Goal: Obtain resource: Obtain resource

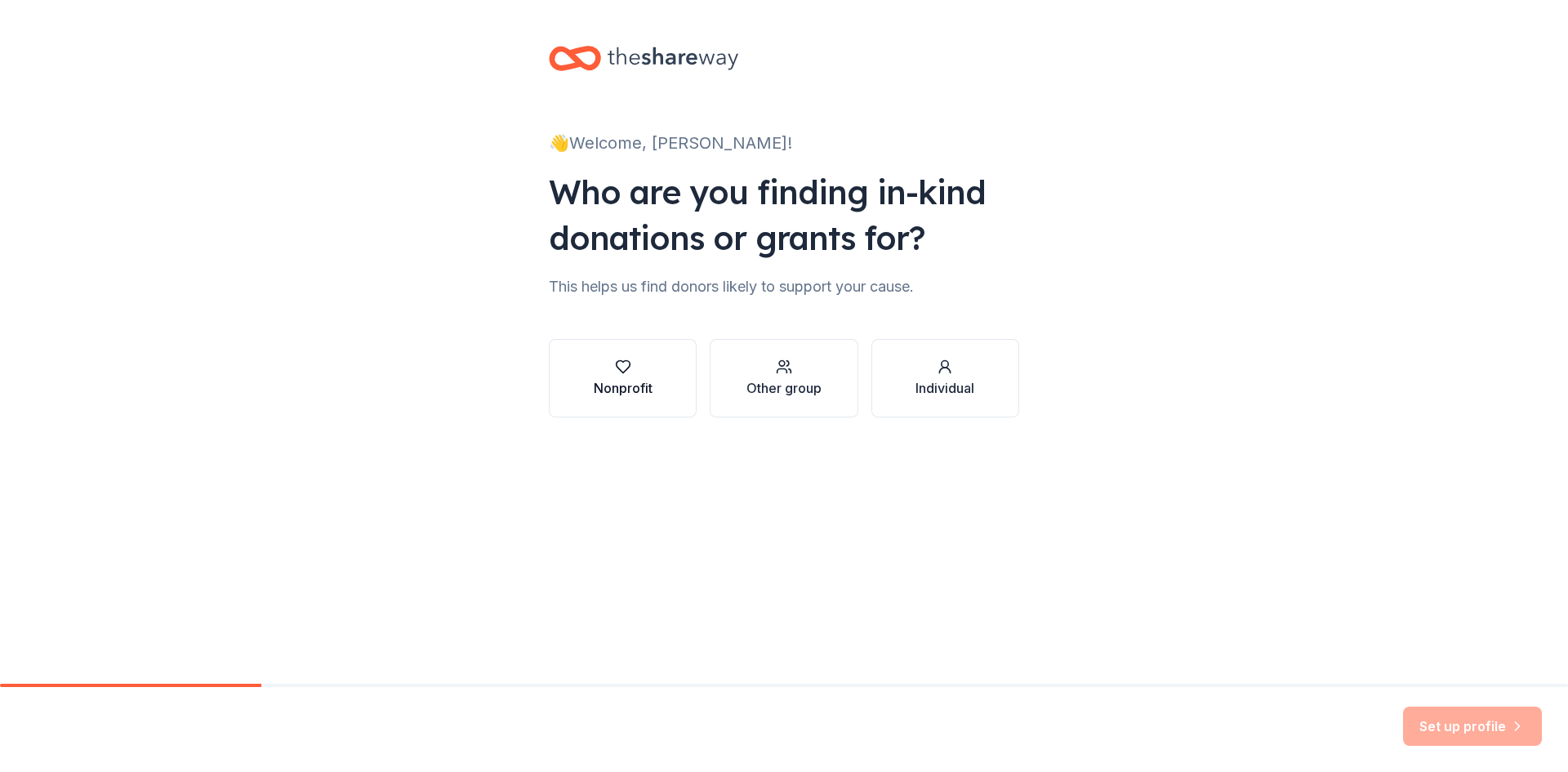
click at [629, 373] on icon "button" at bounding box center [623, 367] width 16 height 16
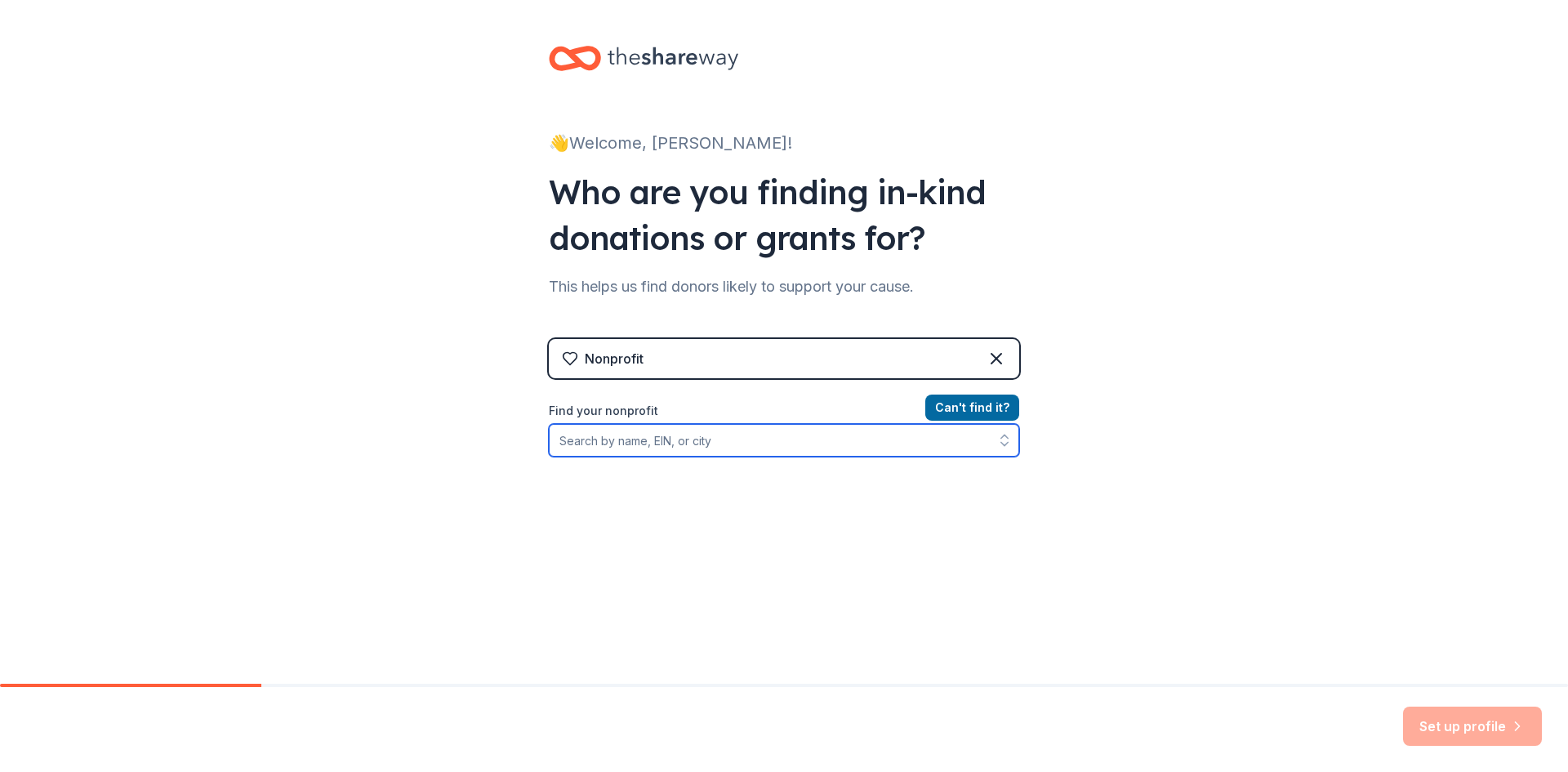
click at [676, 450] on input "Find your nonprofit" at bounding box center [784, 440] width 470 height 33
type input "HOTEL INC"
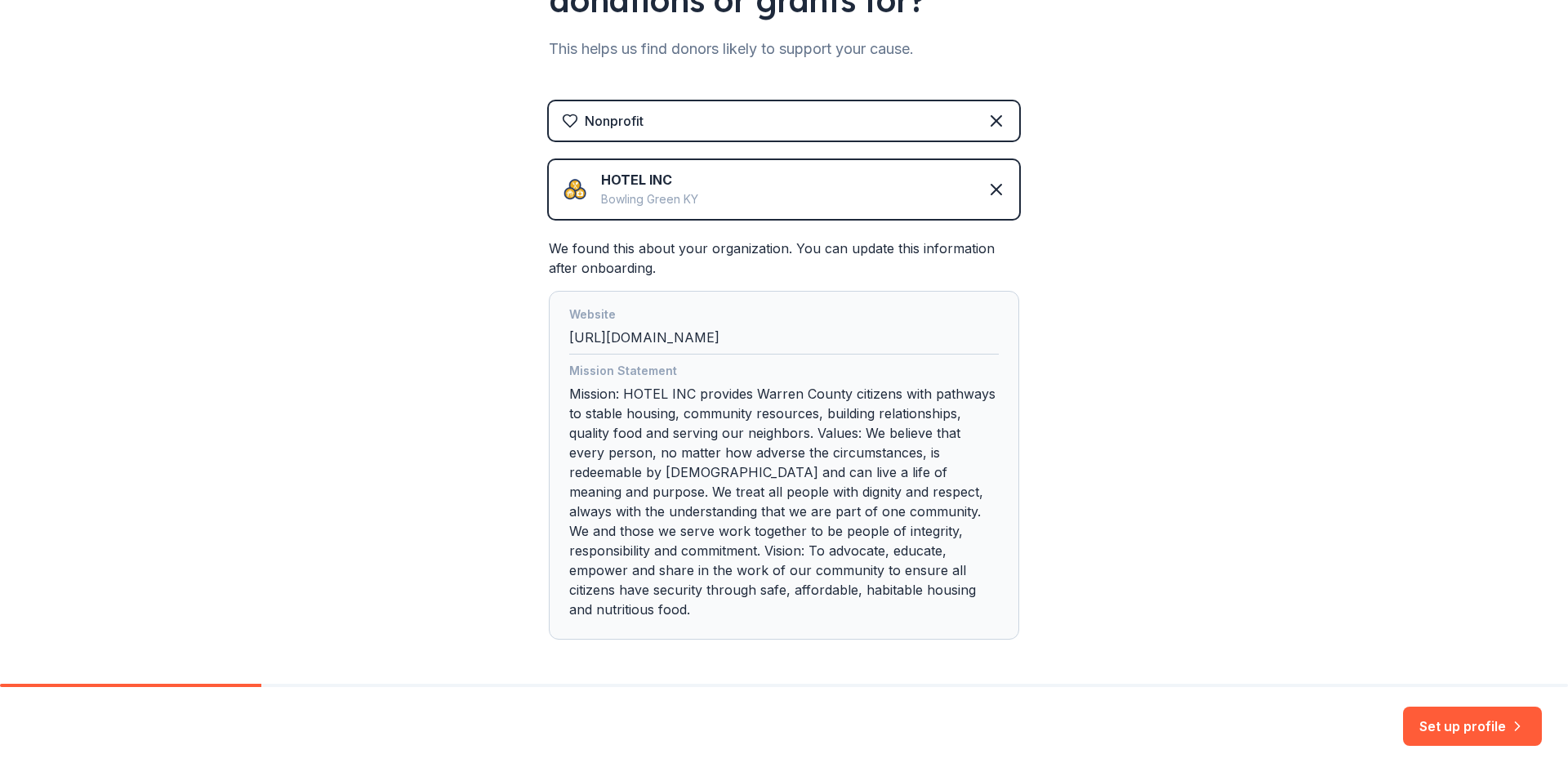
scroll to position [285, 0]
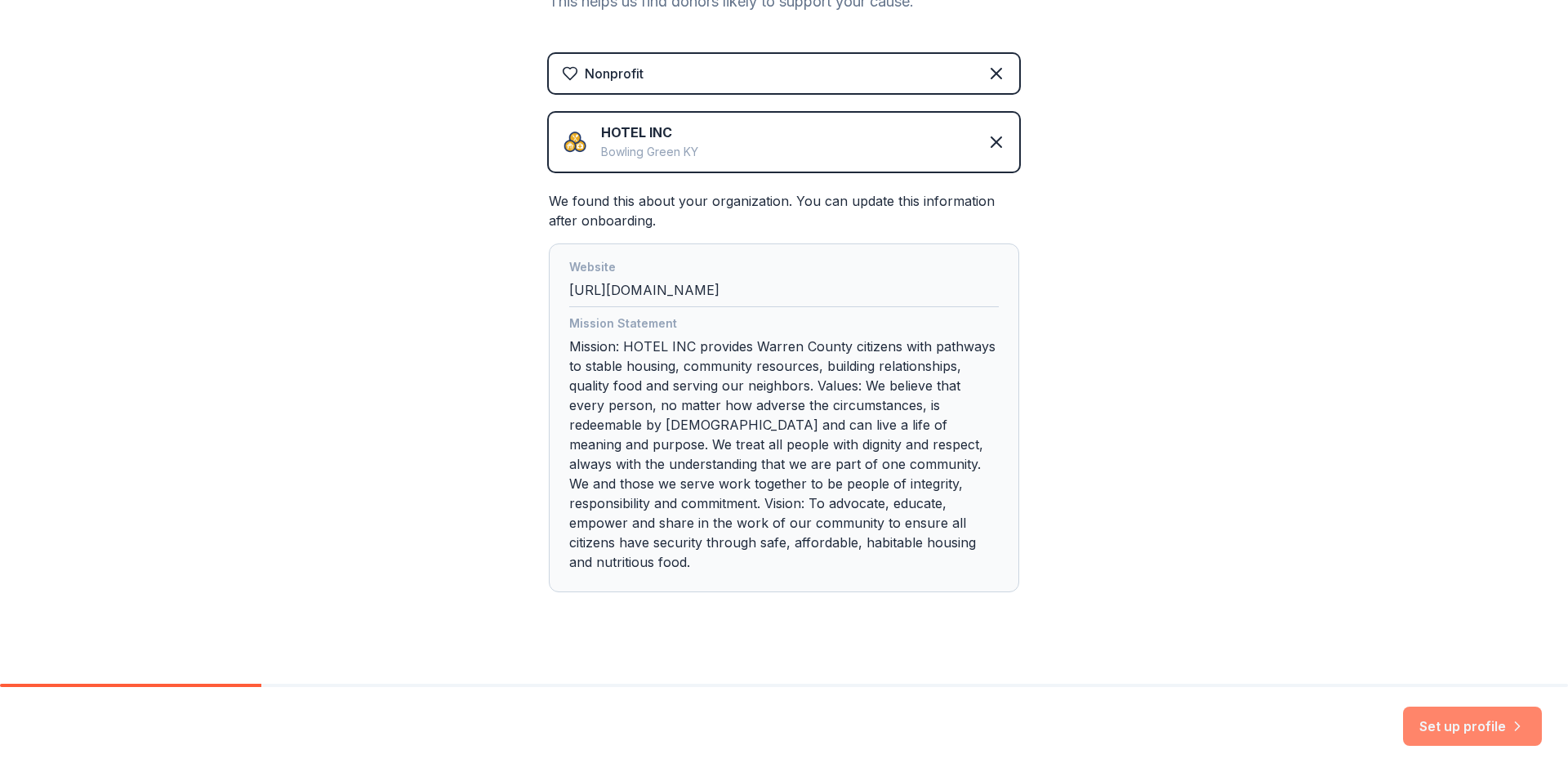
click at [1475, 724] on button "Set up profile" at bounding box center [1472, 726] width 139 height 39
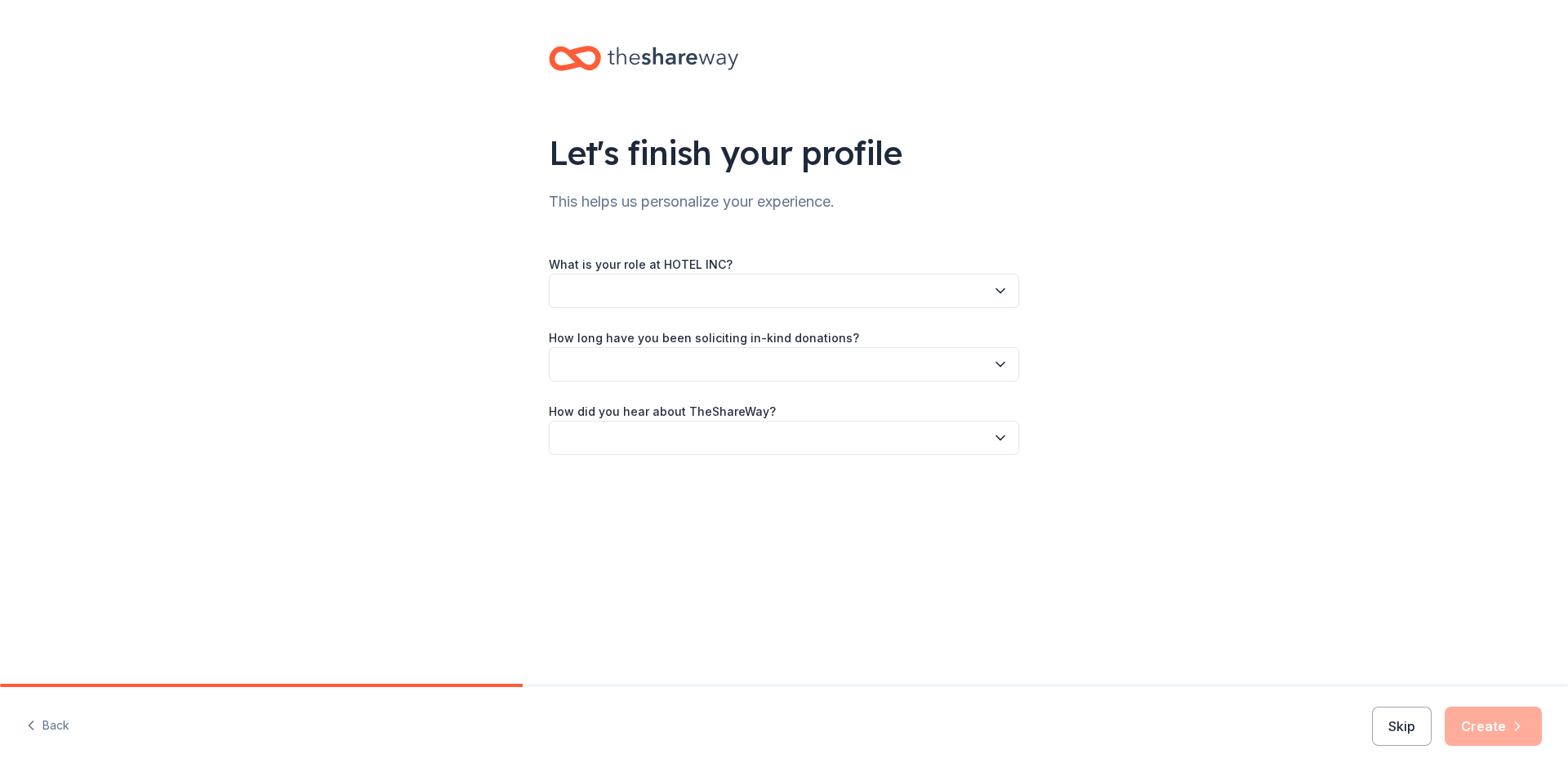
click at [998, 296] on icon "button" at bounding box center [1001, 291] width 16 height 16
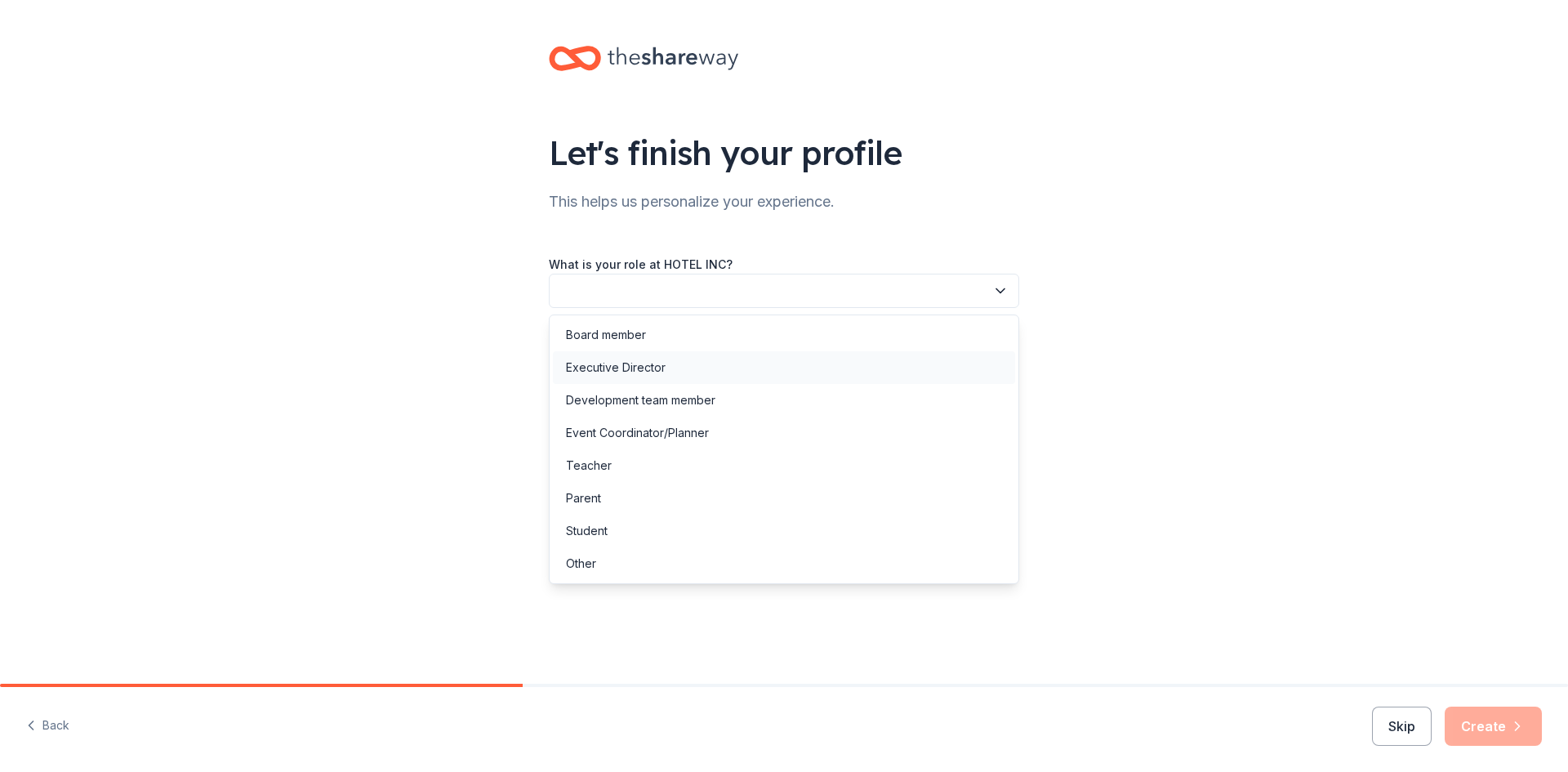
click at [959, 373] on div "Executive Director" at bounding box center [784, 367] width 463 height 33
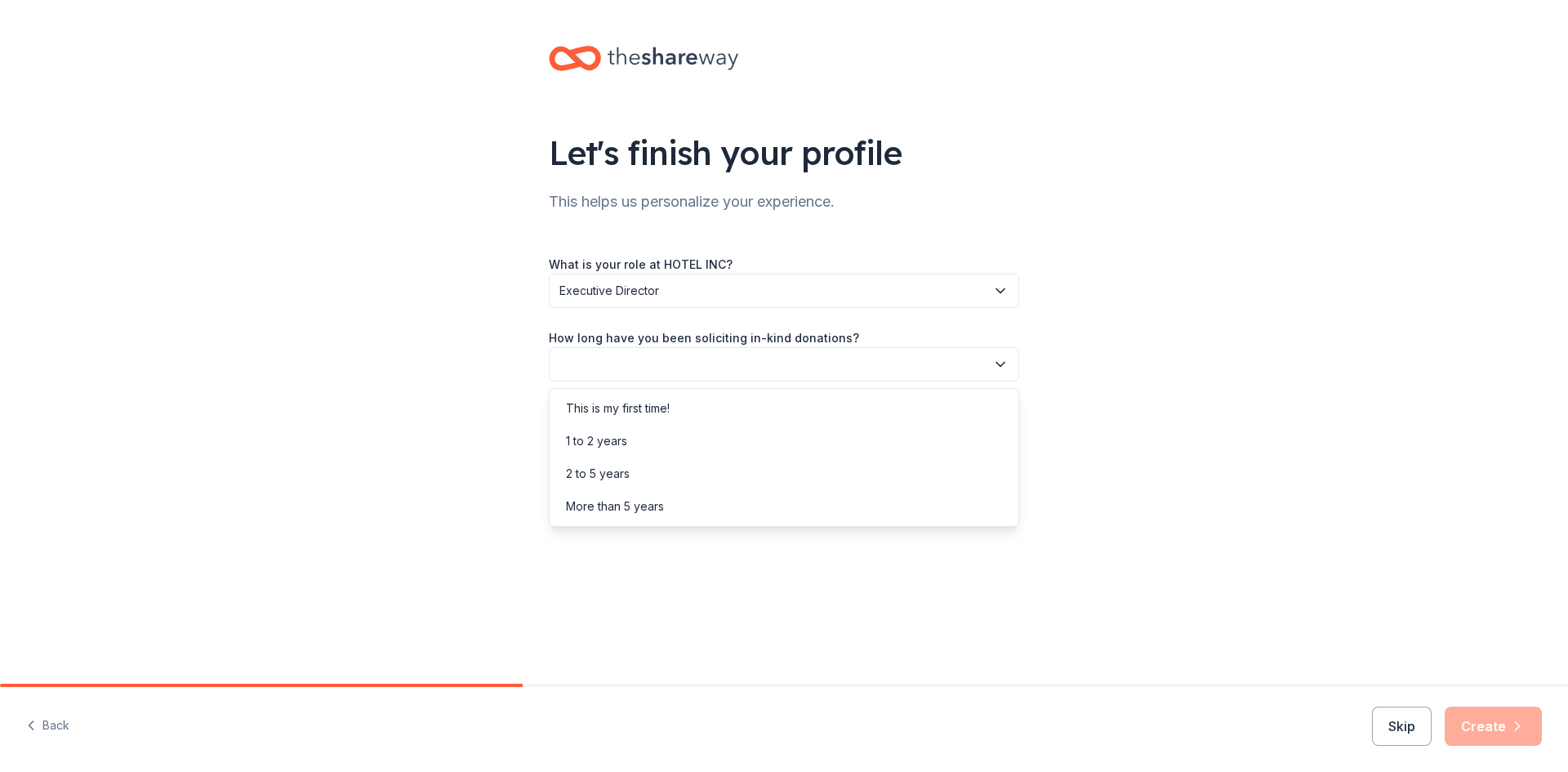
click at [1009, 367] on button "button" at bounding box center [784, 364] width 470 height 34
click at [914, 420] on div "This is my first time!" at bounding box center [784, 408] width 463 height 33
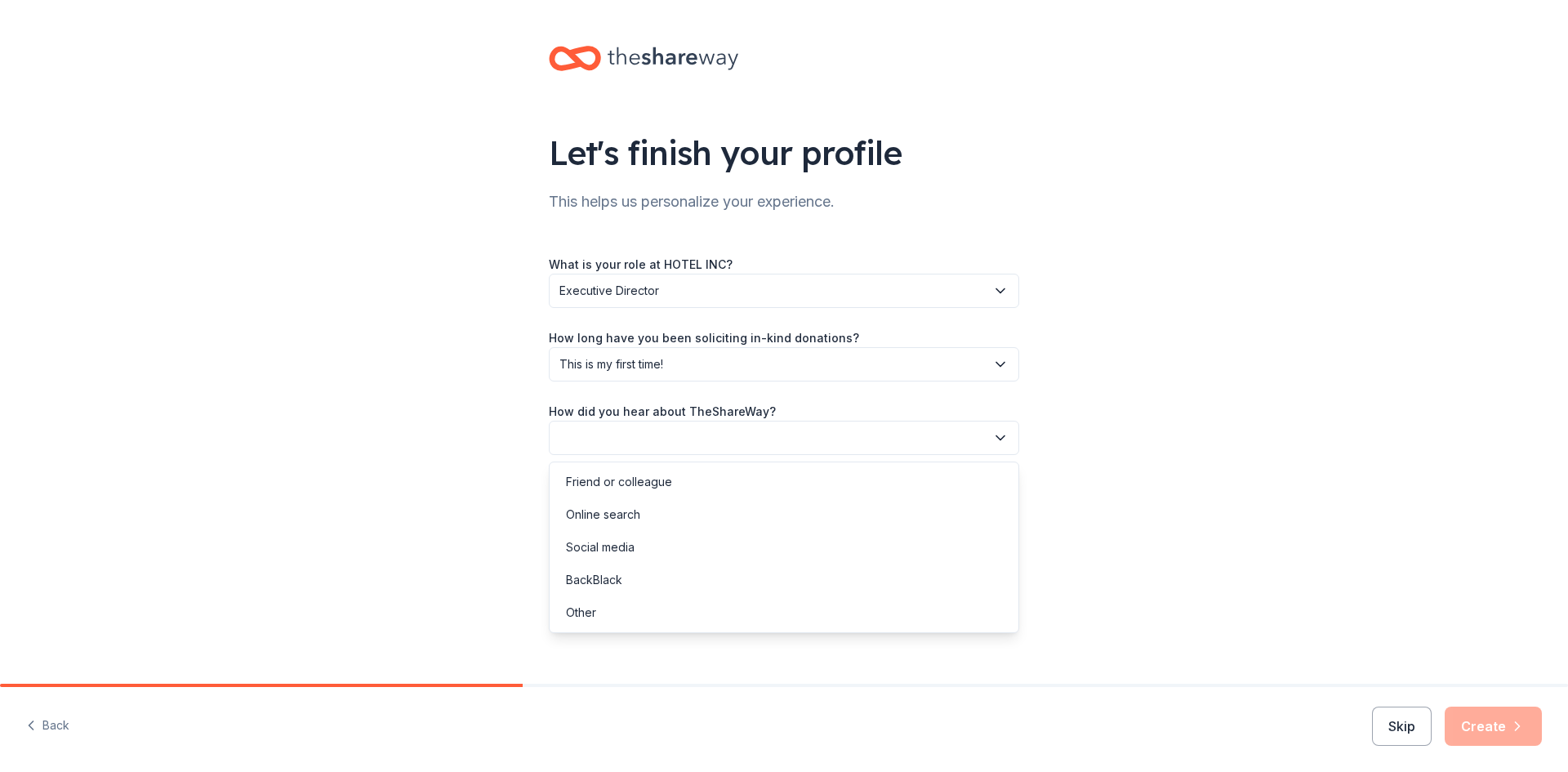
click at [1003, 440] on icon "button" at bounding box center [1001, 438] width 16 height 16
click at [959, 489] on div "Friend or colleague" at bounding box center [784, 482] width 463 height 33
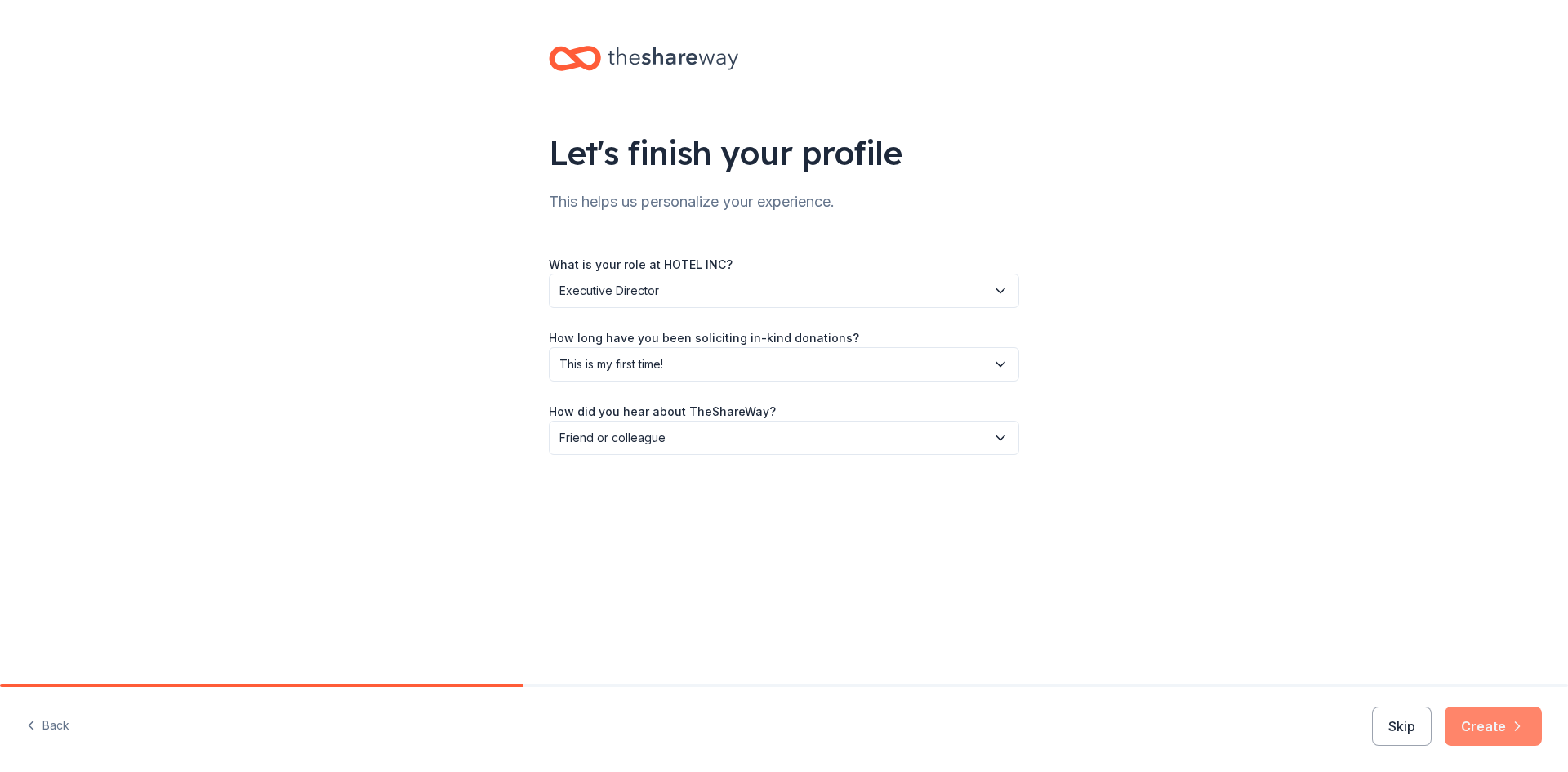
click at [1493, 726] on button "Create" at bounding box center [1494, 726] width 98 height 39
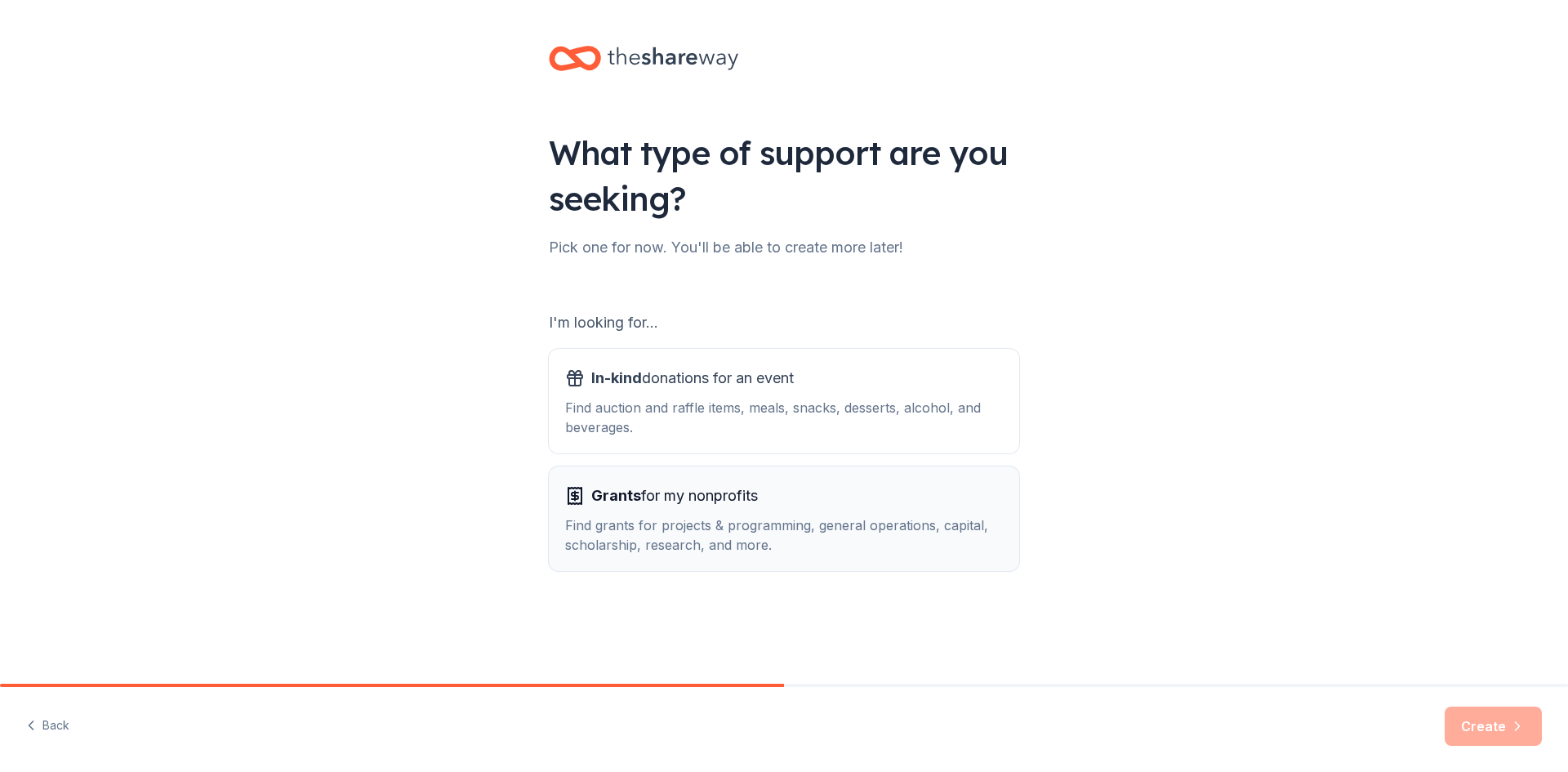
click at [881, 528] on div "Find grants for projects & programming, general operations, capital, scholarshi…" at bounding box center [784, 535] width 438 height 39
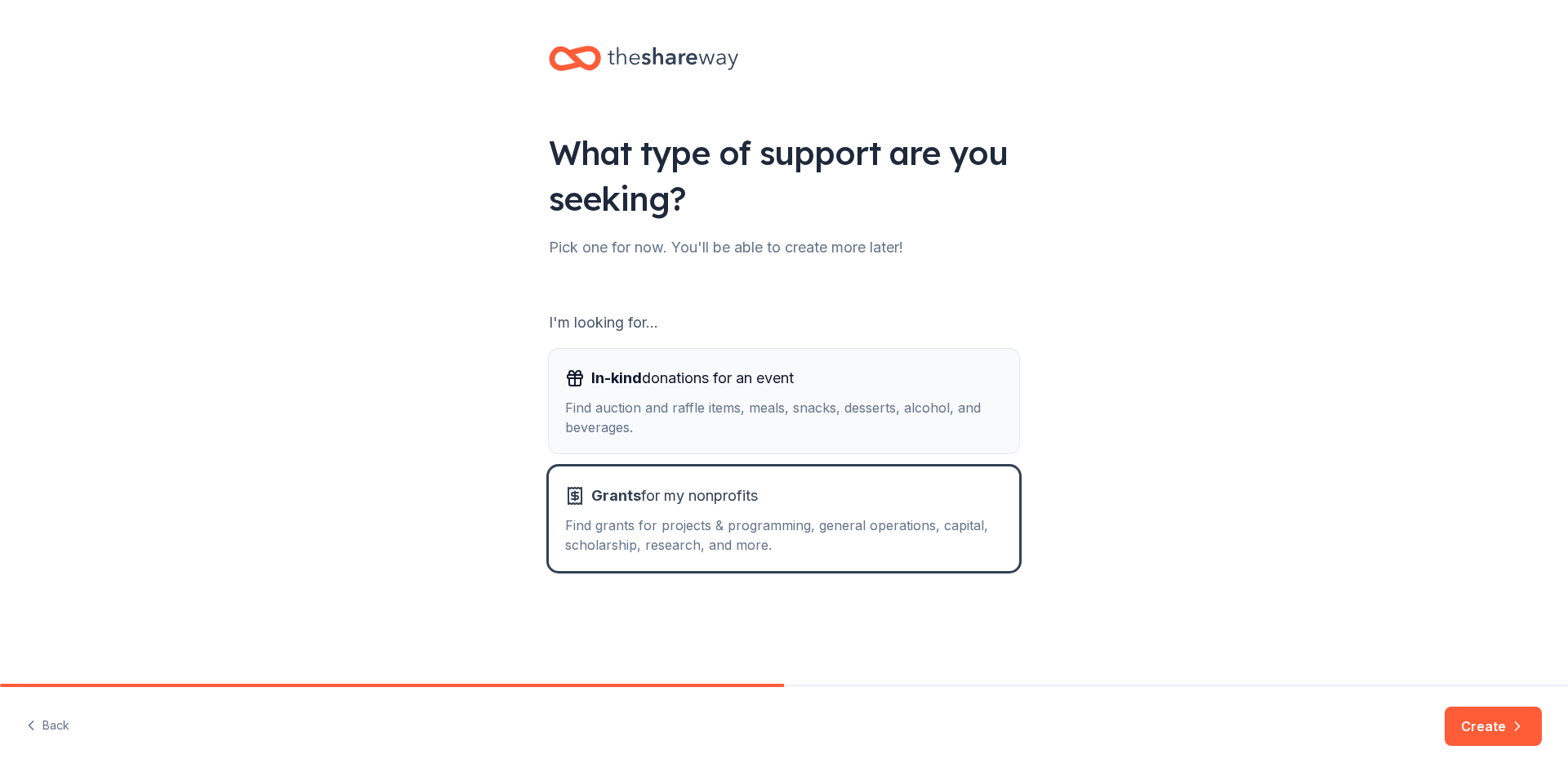
click at [911, 415] on div "Find auction and raffle items, meals, snacks, desserts, alcohol, and beverages." at bounding box center [784, 417] width 438 height 39
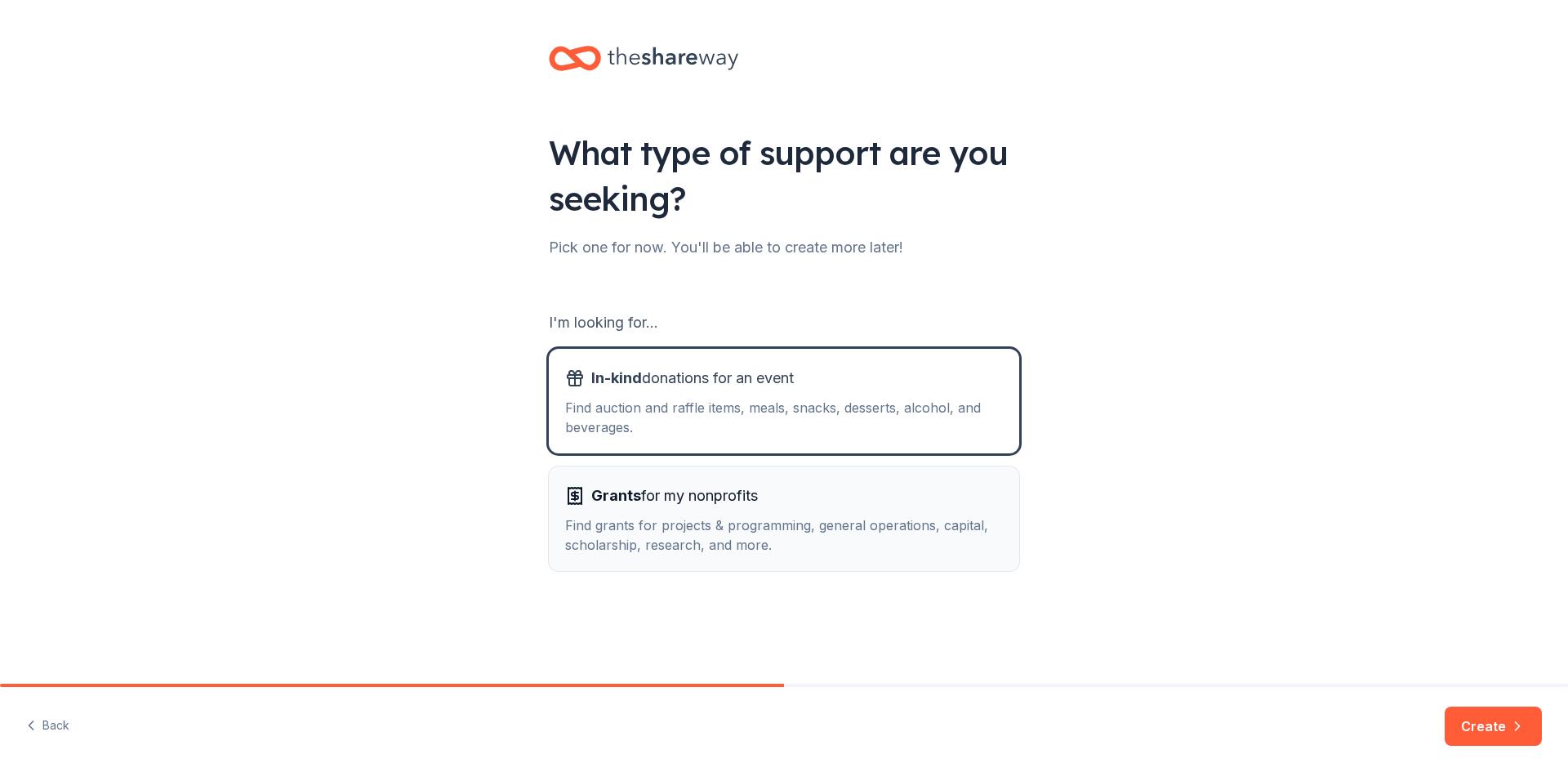
click at [901, 528] on div "Find grants for projects & programming, general operations, capital, scholarshi…" at bounding box center [784, 535] width 438 height 39
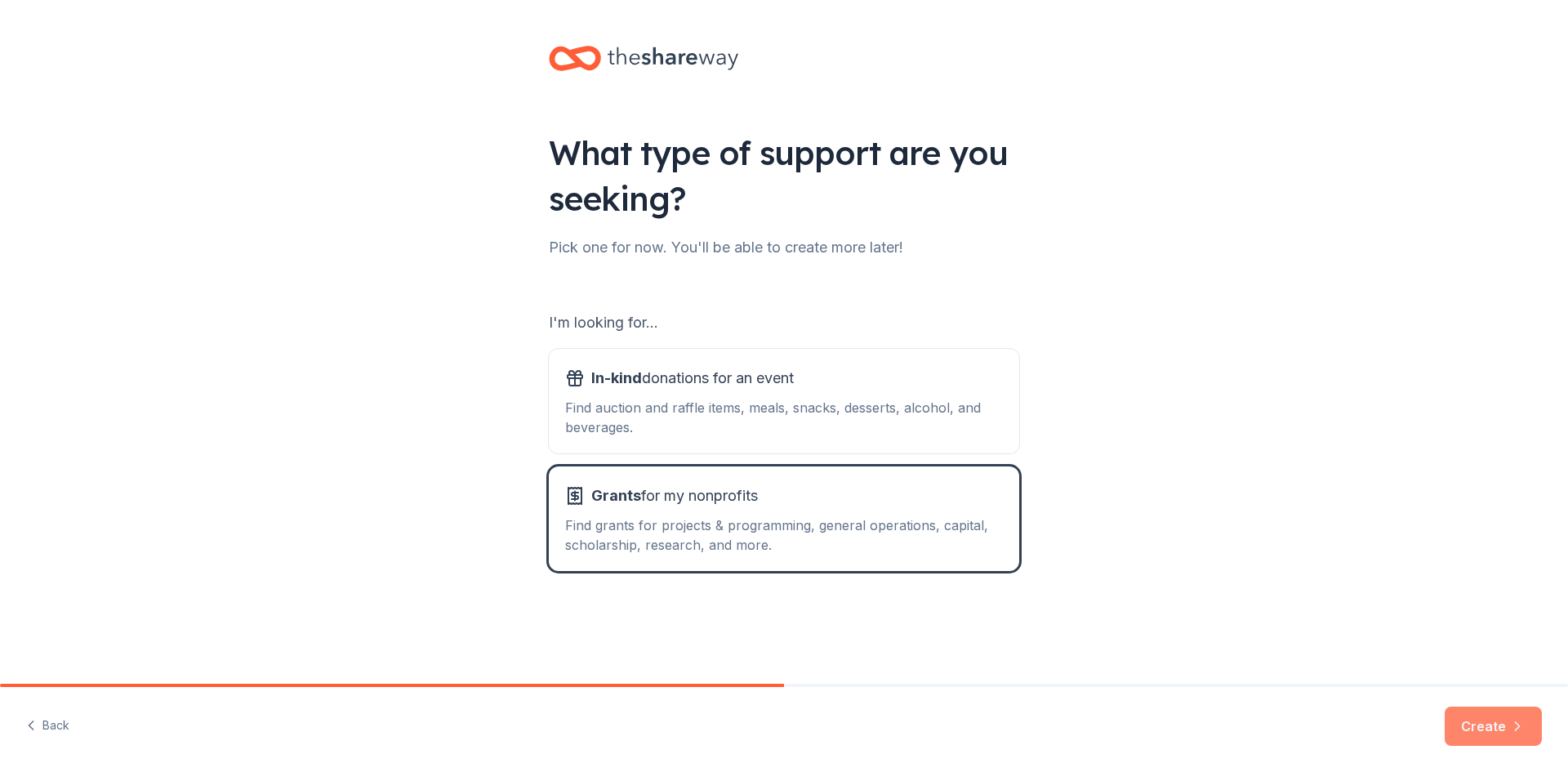
click at [1481, 723] on button "Create" at bounding box center [1494, 726] width 98 height 39
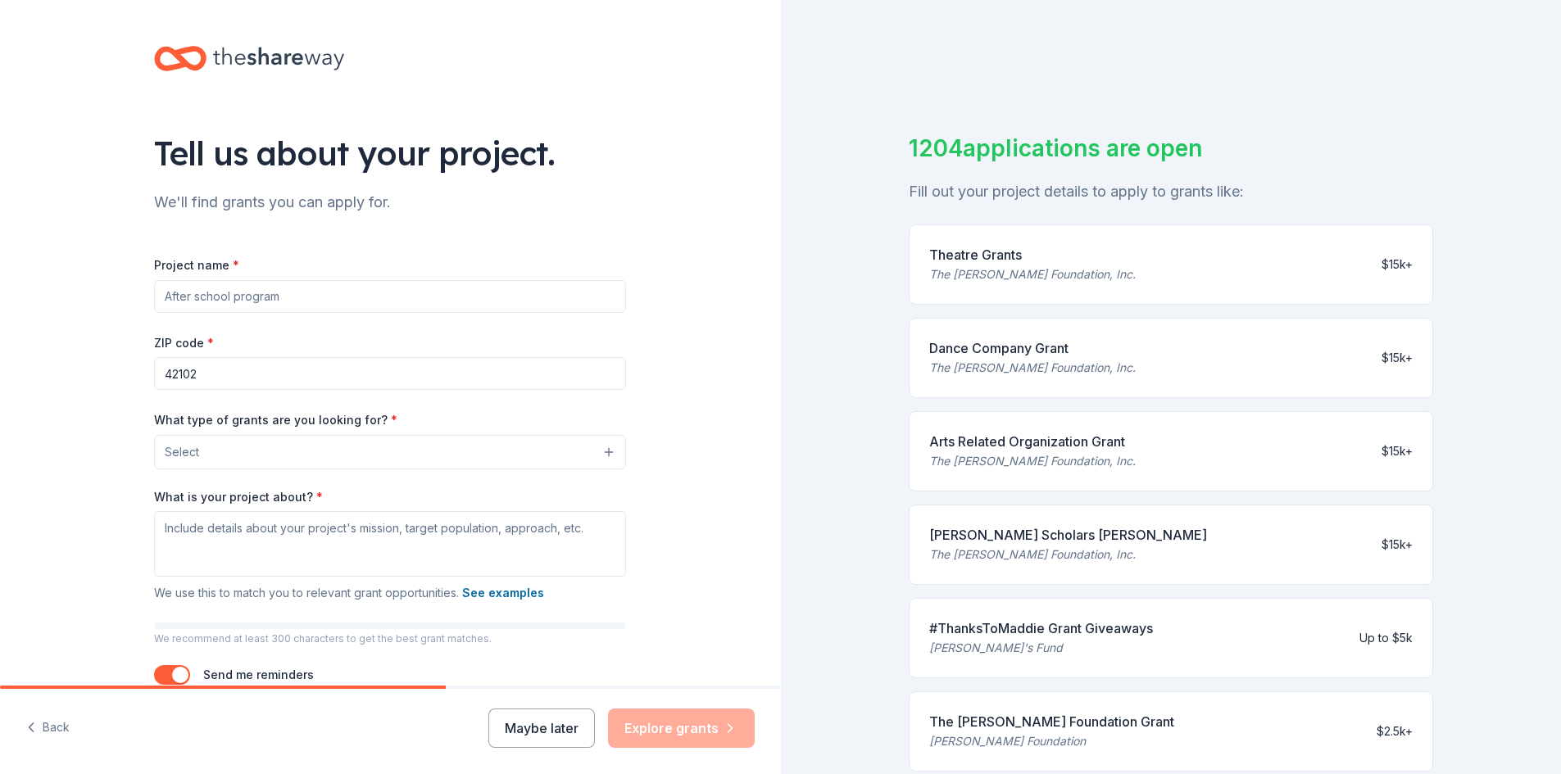
click at [592, 457] on button "Select" at bounding box center [390, 452] width 472 height 34
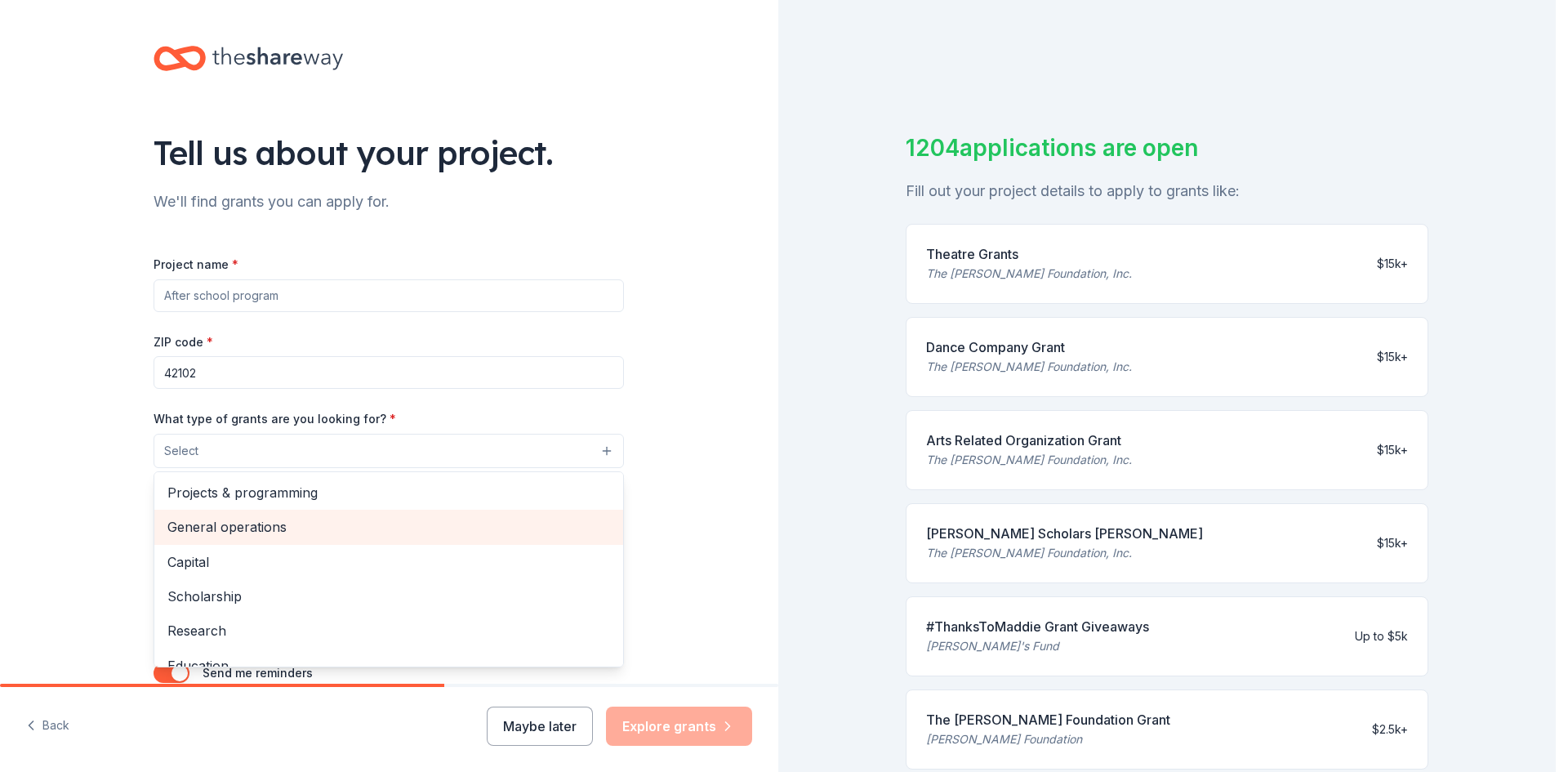
click at [549, 535] on span "General operations" at bounding box center [389, 527] width 443 height 21
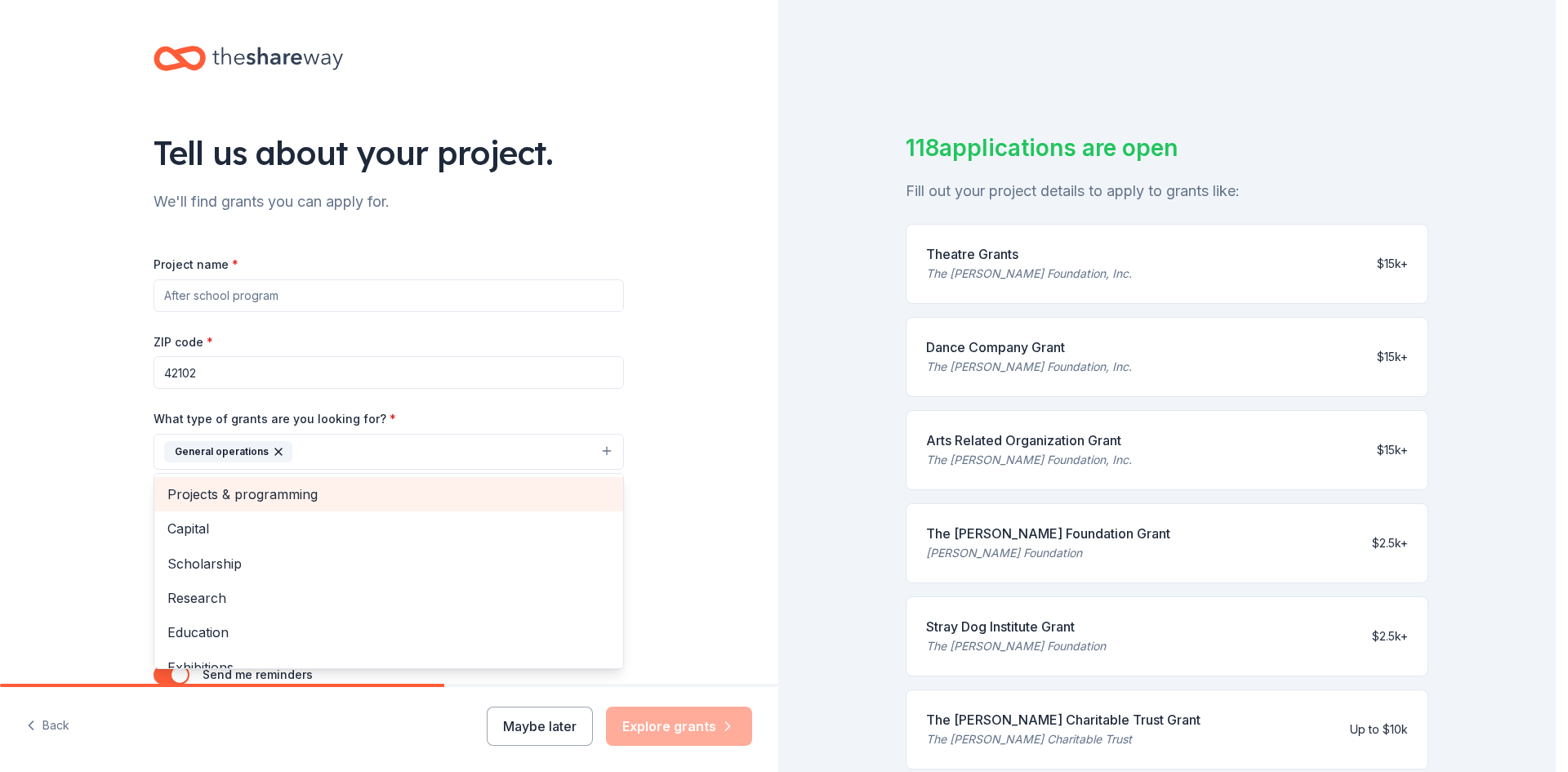
click at [513, 501] on span "Projects & programming" at bounding box center [389, 494] width 443 height 21
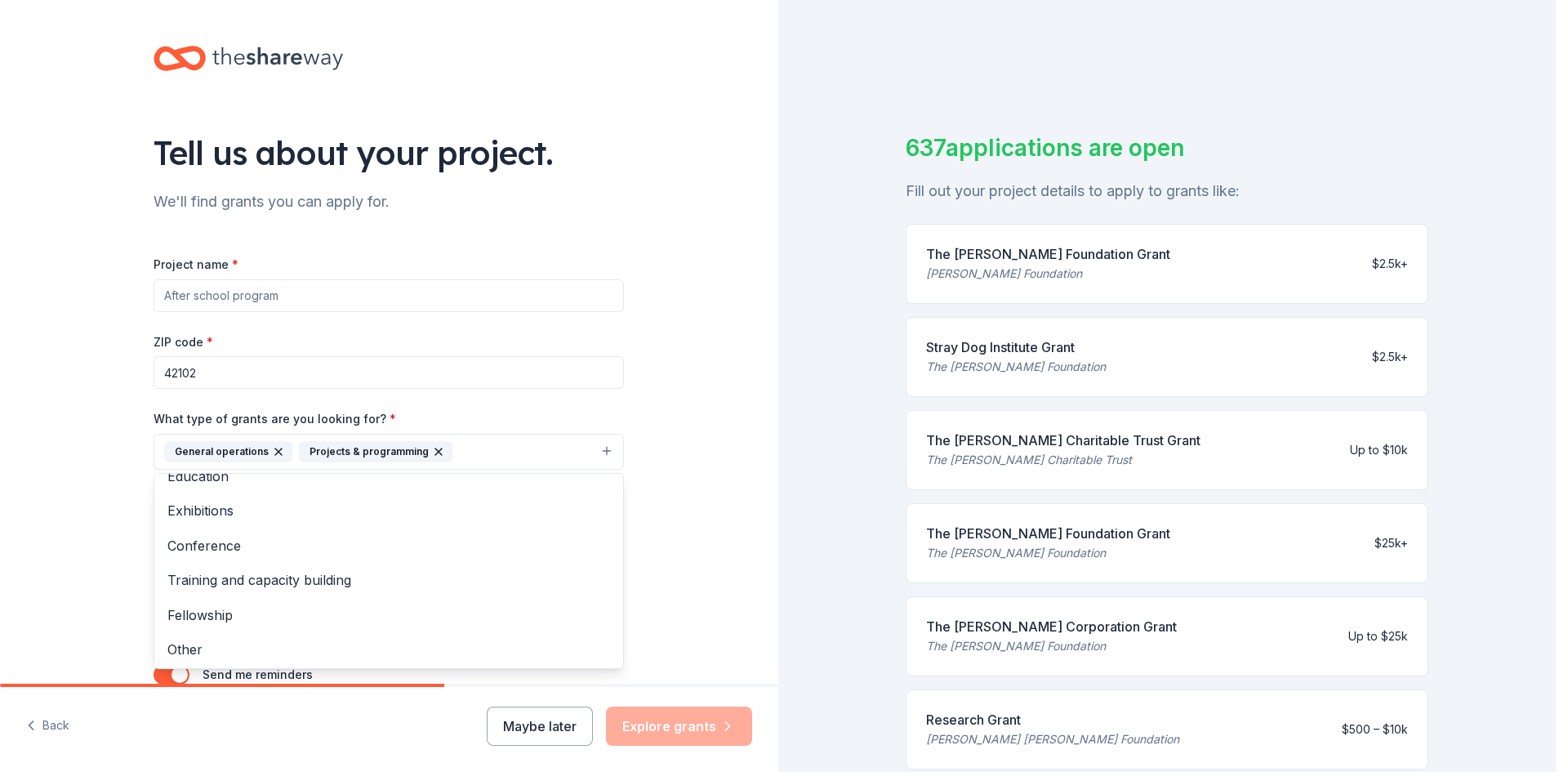
scroll to position [124, 0]
click at [587, 581] on span "Training and capacity building" at bounding box center [389, 579] width 443 height 21
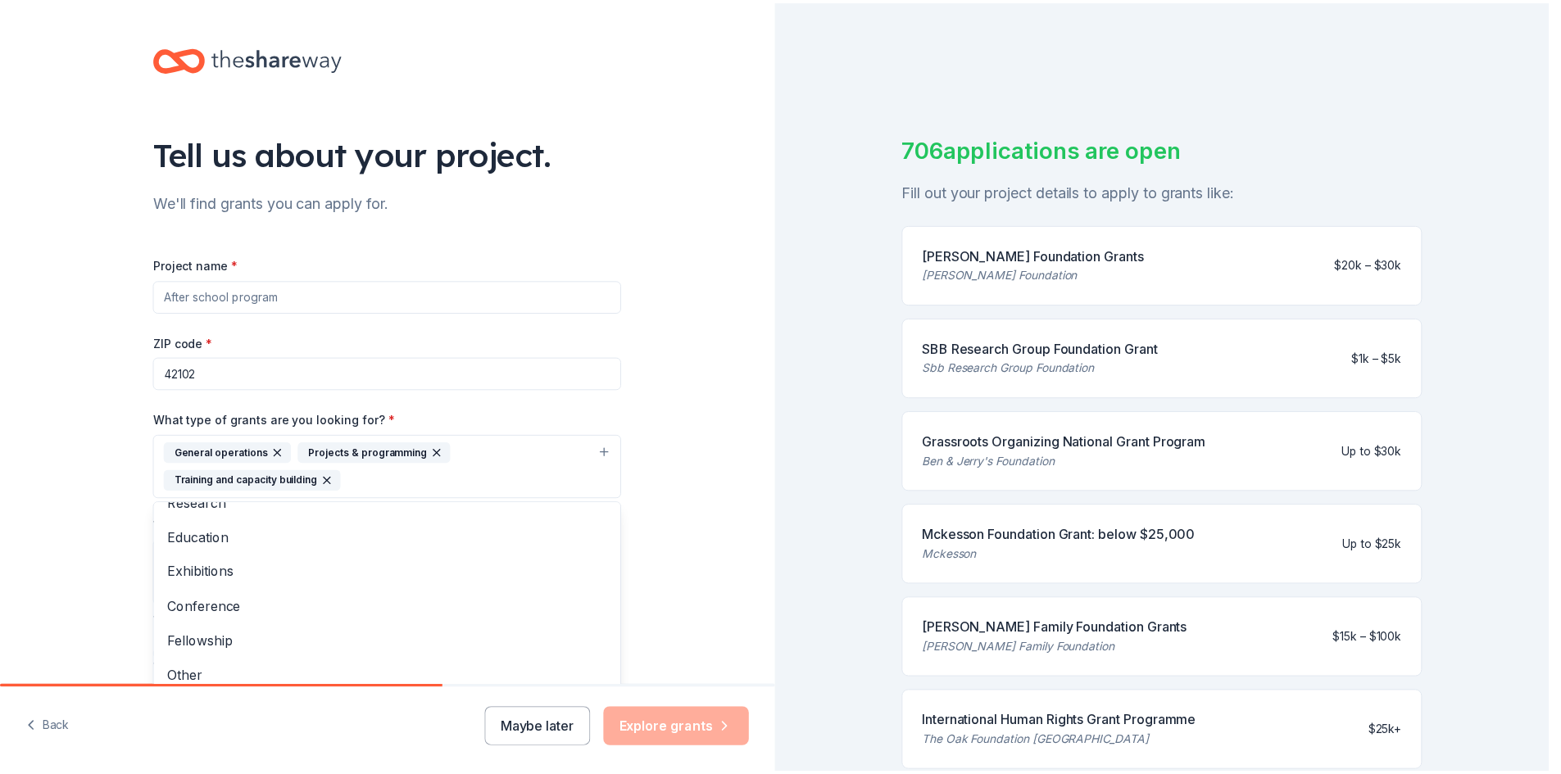
scroll to position [0, 0]
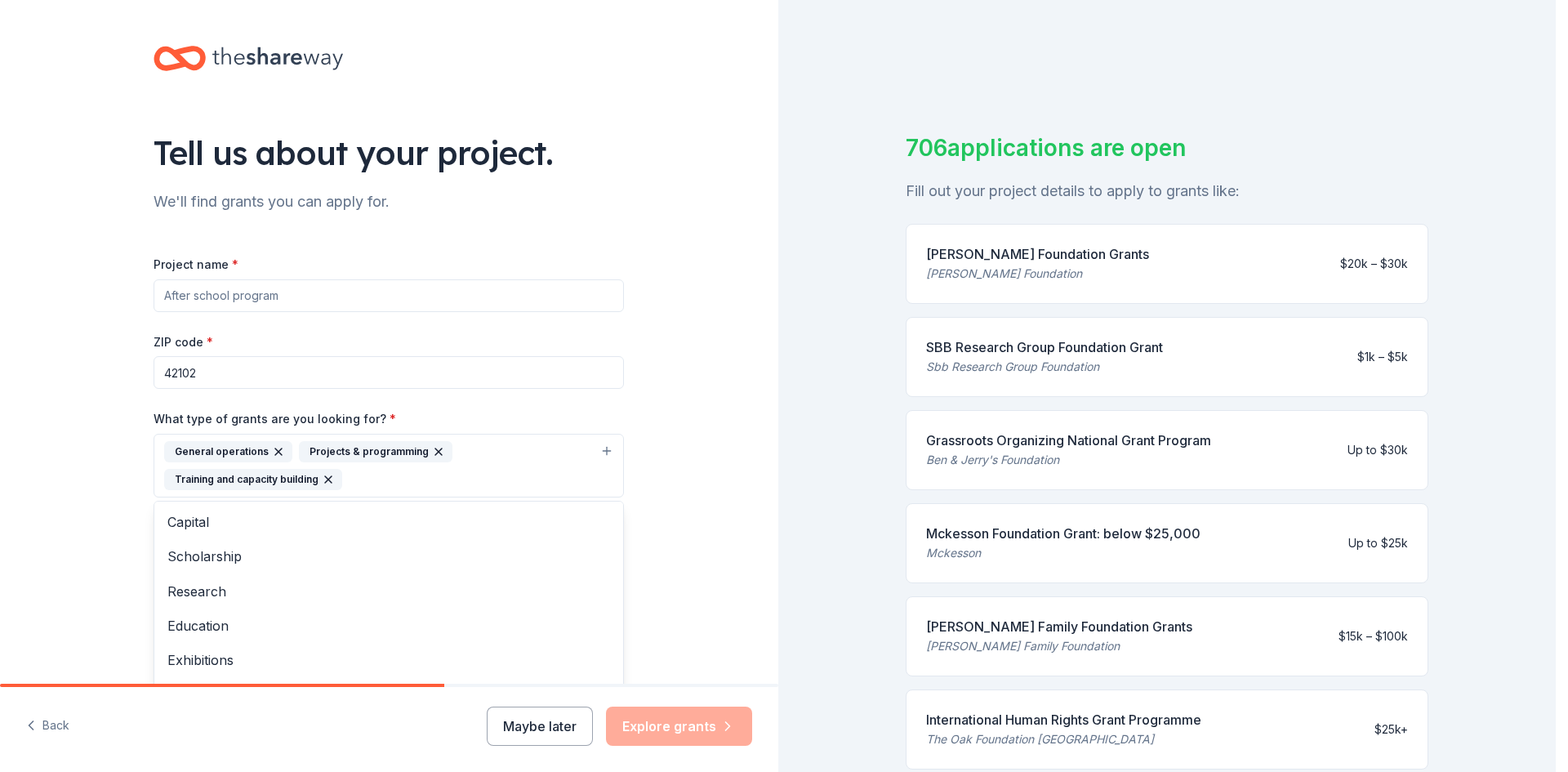
click at [696, 505] on div "Tell us about your project. We'll find grants you can apply for. Project name *…" at bounding box center [389, 405] width 779 height 811
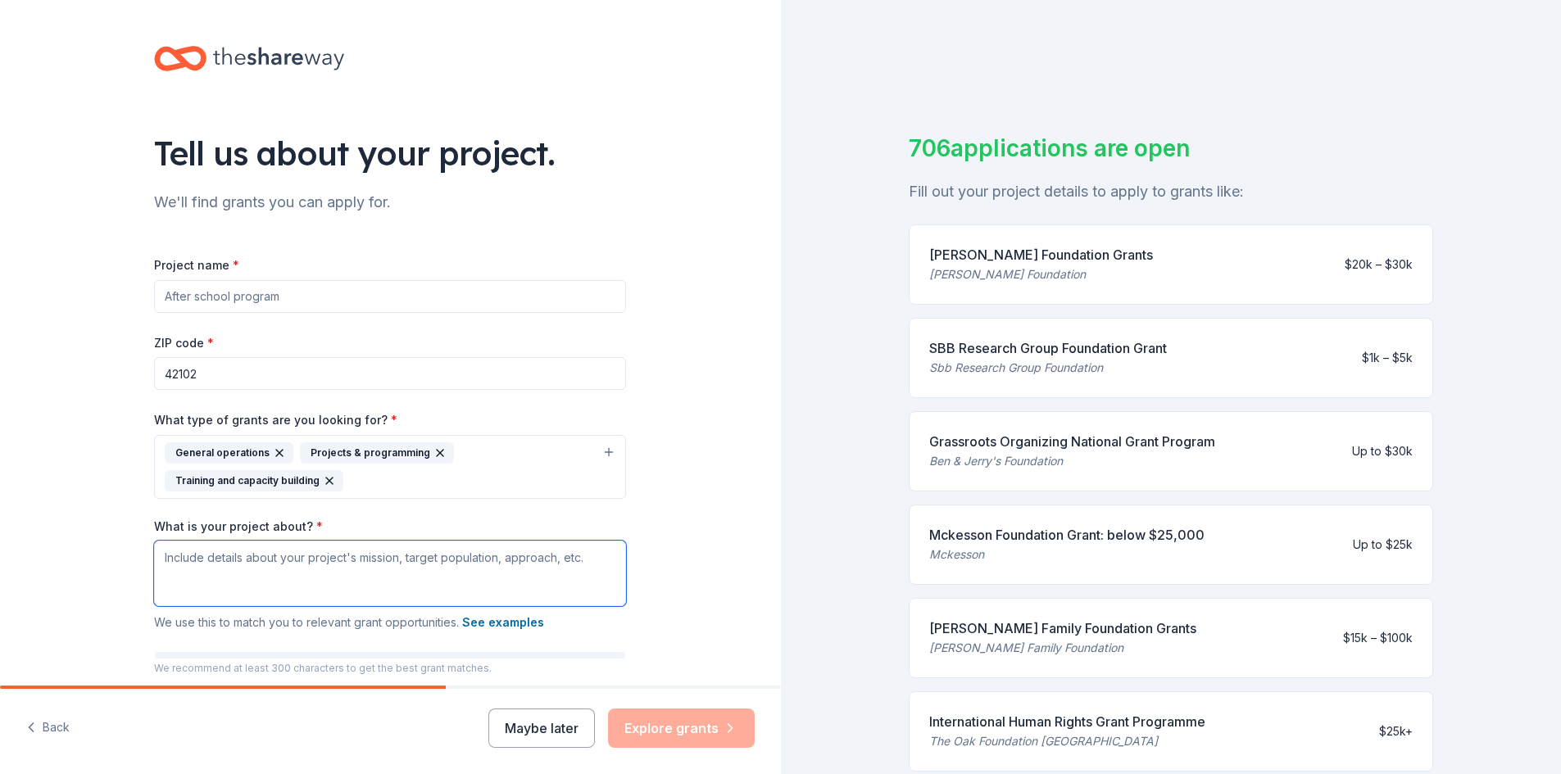
click at [167, 555] on textarea "What is your project about? *" at bounding box center [390, 574] width 472 height 66
type textarea "H"
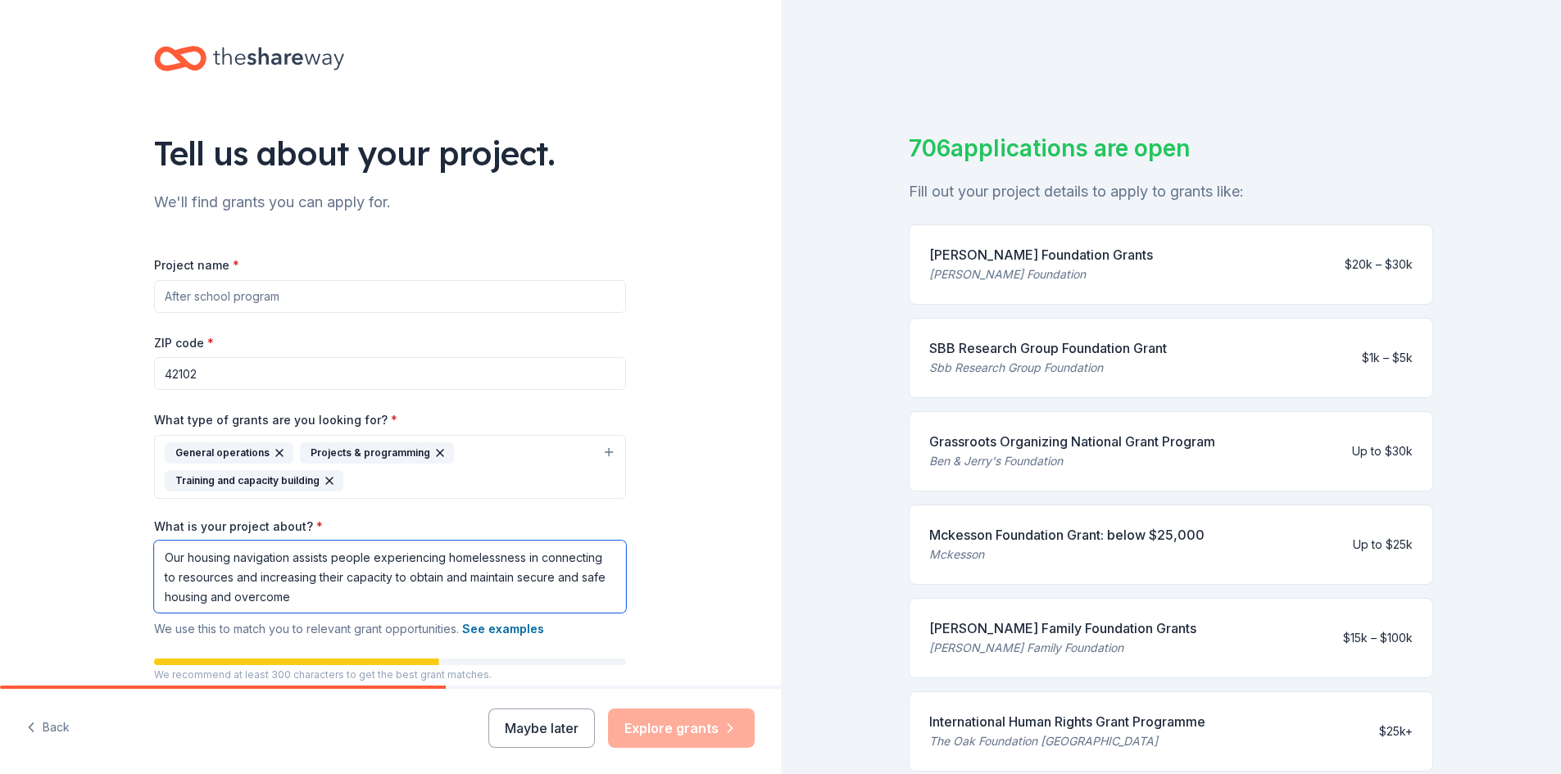
click at [288, 561] on textarea "Our housing navigation assists people experiencing homelessness in connecting t…" at bounding box center [390, 577] width 472 height 72
click at [484, 579] on textarea "Our housing navigation and wholistic partnership programs assists people experi…" at bounding box center [390, 577] width 472 height 72
click at [510, 593] on textarea "Our housing navigation and wholistic partnership programs assists people experi…" at bounding box center [390, 577] width 472 height 72
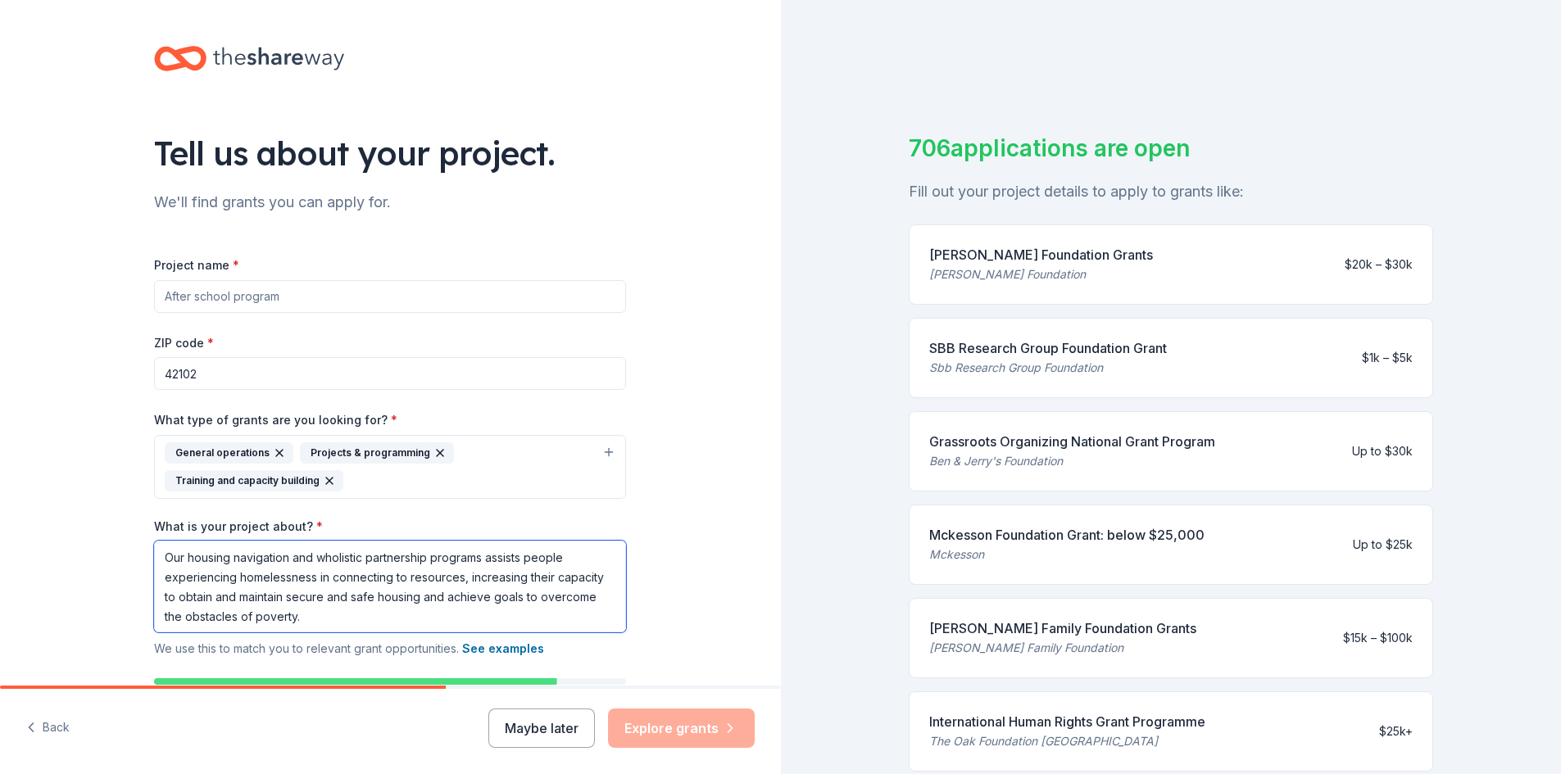
click at [523, 559] on textarea "Our housing navigation and wholistic partnership programs assists people experi…" at bounding box center [390, 587] width 472 height 92
click at [424, 603] on textarea "Our housing navigation and wholistic partnership programs assist people experie…" at bounding box center [390, 587] width 472 height 92
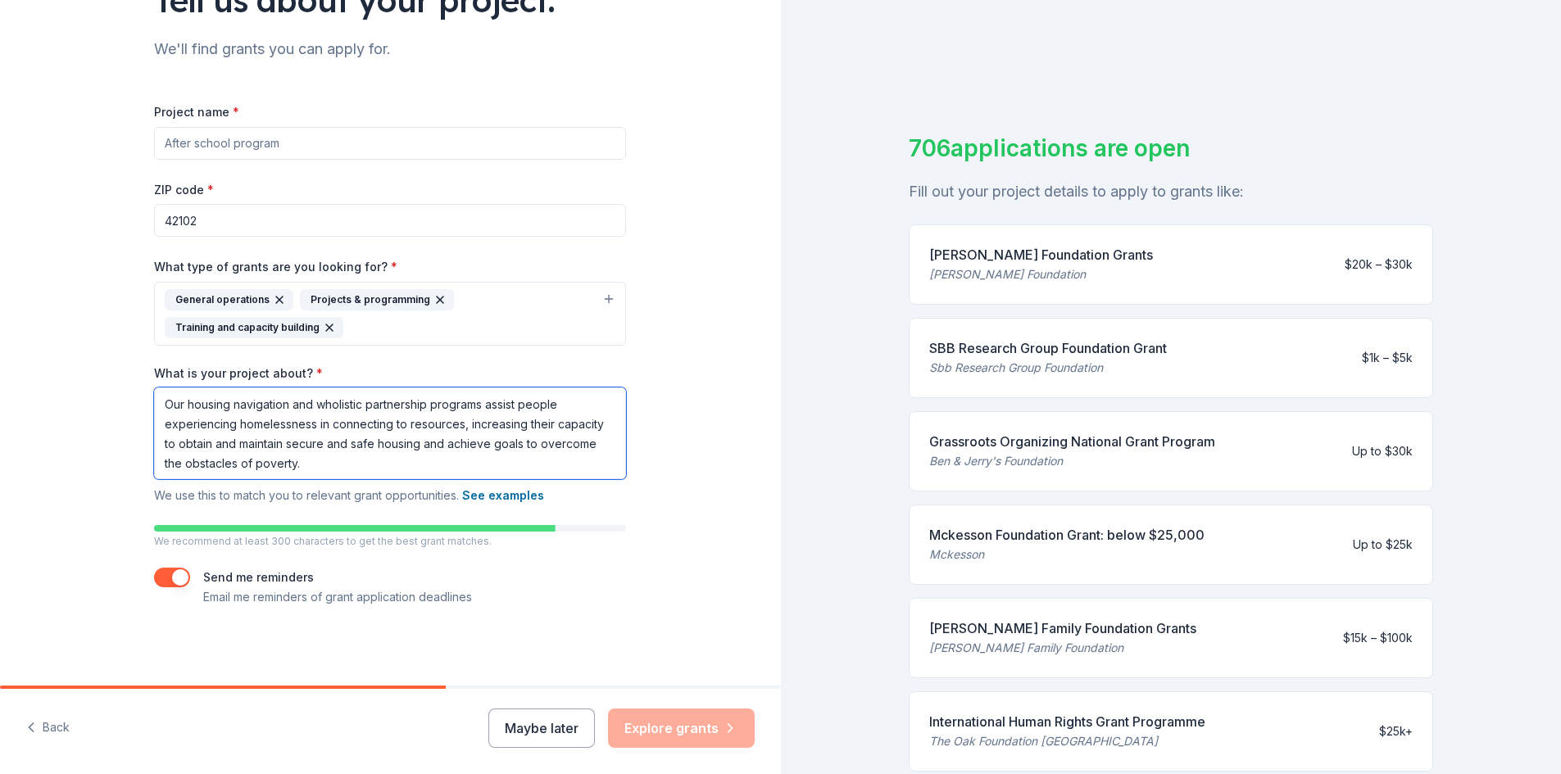
scroll to position [2, 0]
click at [347, 466] on textarea "Our housing navigation and wholistic partnership programs assist people experie…" at bounding box center [390, 434] width 472 height 92
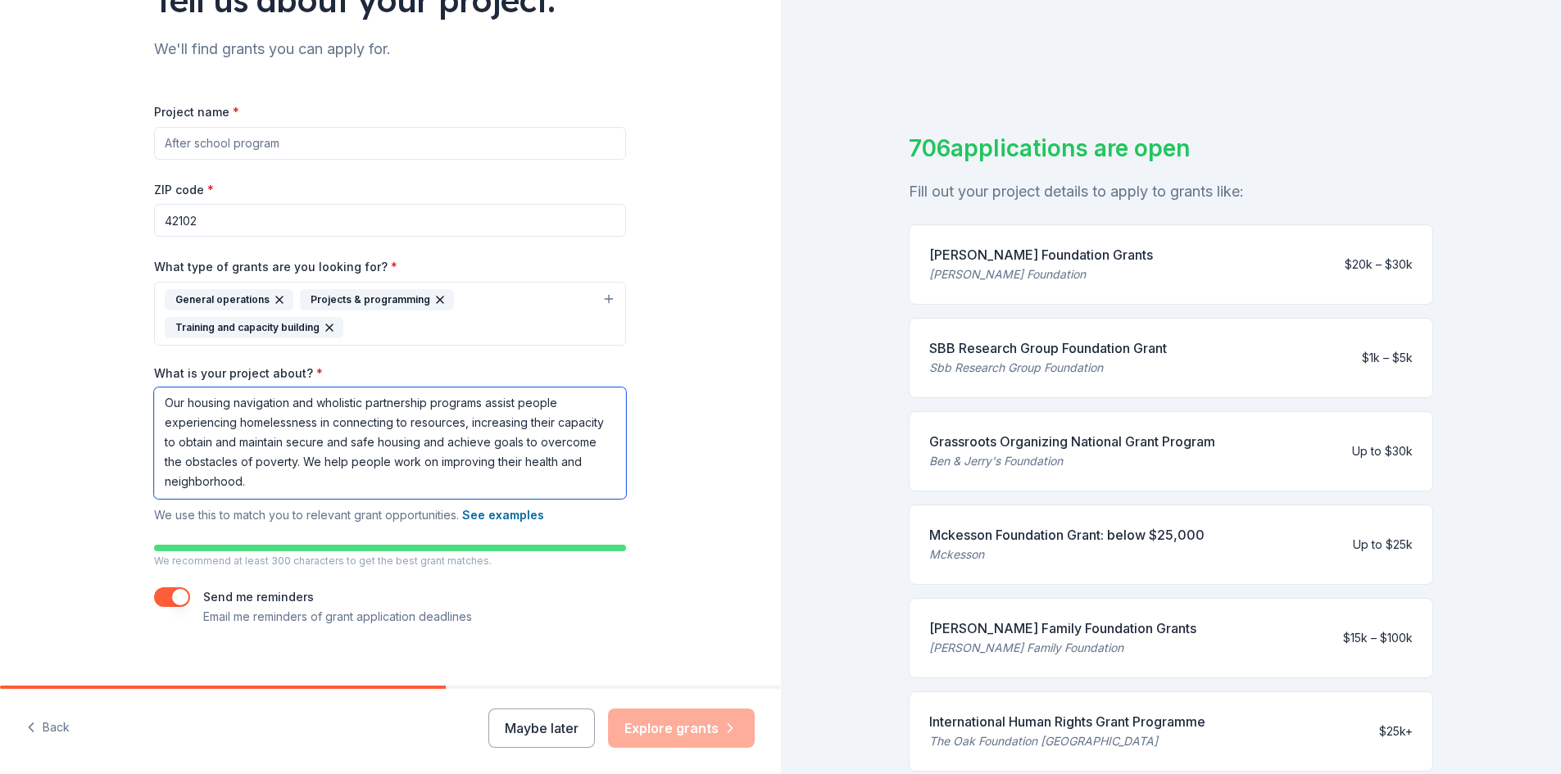
drag, startPoint x: 386, startPoint y: 460, endPoint x: 431, endPoint y: 460, distance: 45.1
click at [431, 460] on textarea "Our housing navigation and wholistic partnership programs assist people experie…" at bounding box center [390, 443] width 472 height 111
drag, startPoint x: 434, startPoint y: 461, endPoint x: 434, endPoint y: 477, distance: 16.4
click at [434, 477] on textarea "Our housing navigation and wholistic partnership programs assist people experie…" at bounding box center [390, 443] width 472 height 111
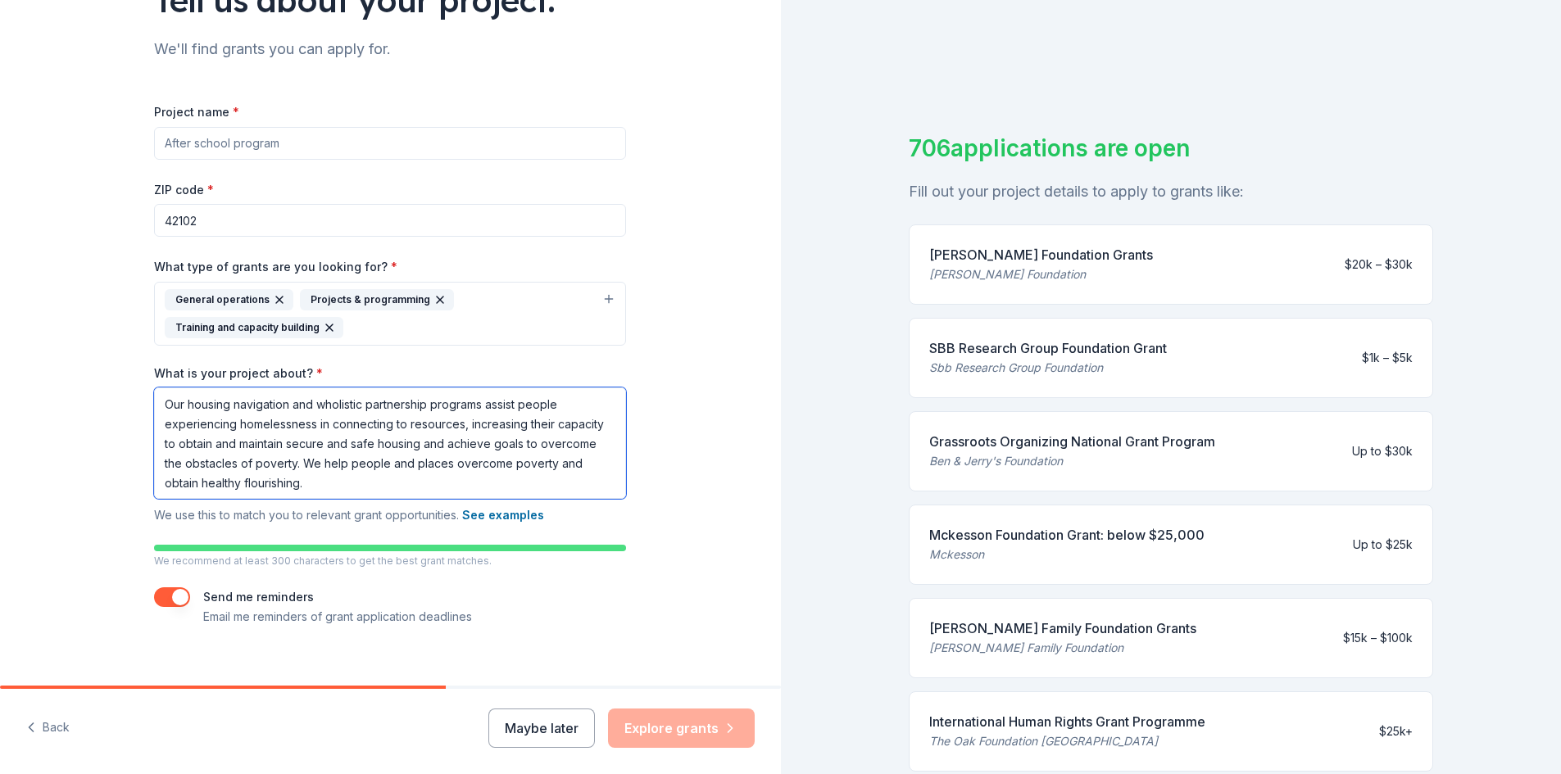
scroll to position [173, 0]
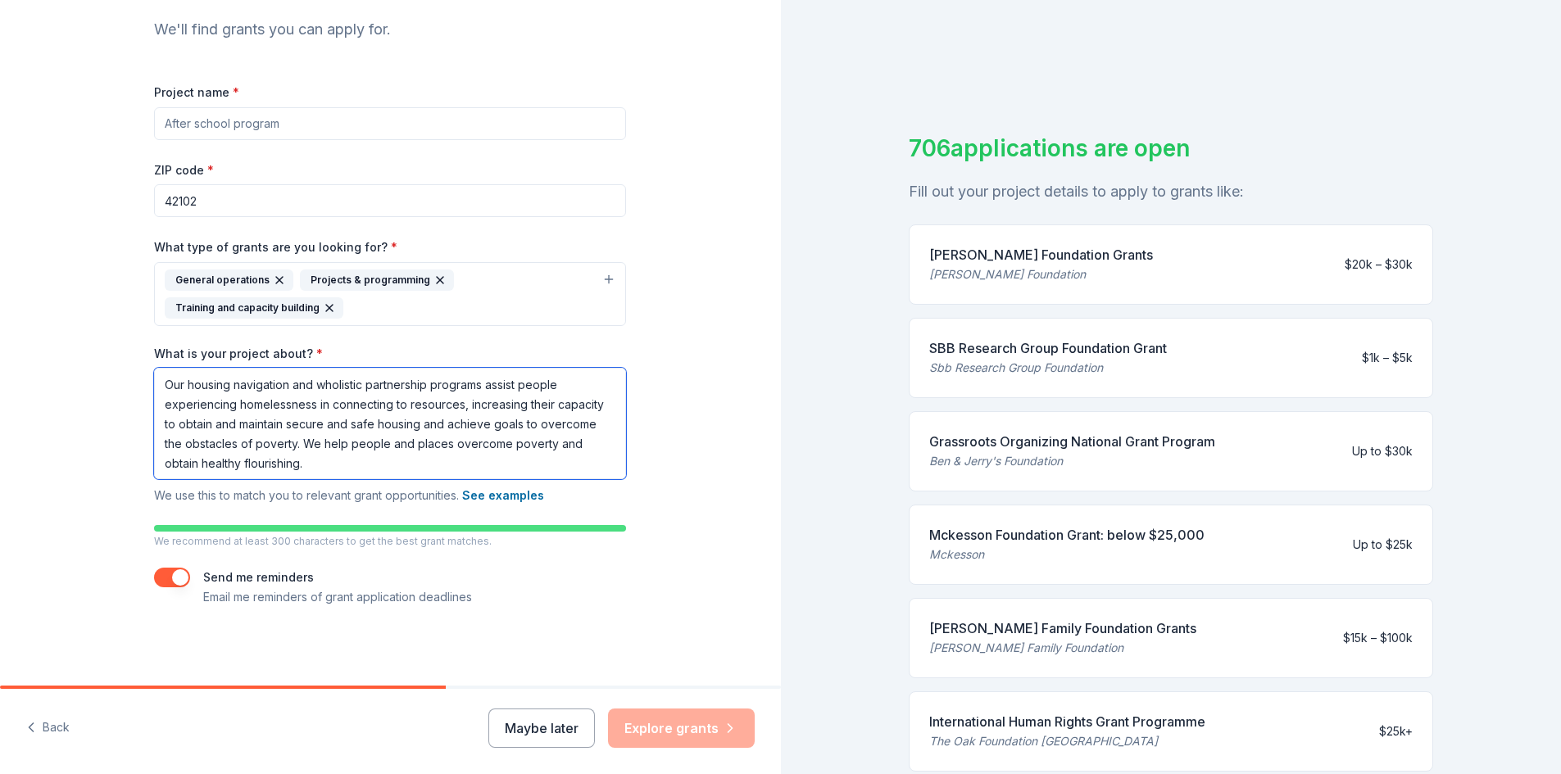
type textarea "Our housing navigation and wholistic partnership programs assist people experie…"
click at [234, 209] on input "42102" at bounding box center [390, 200] width 472 height 33
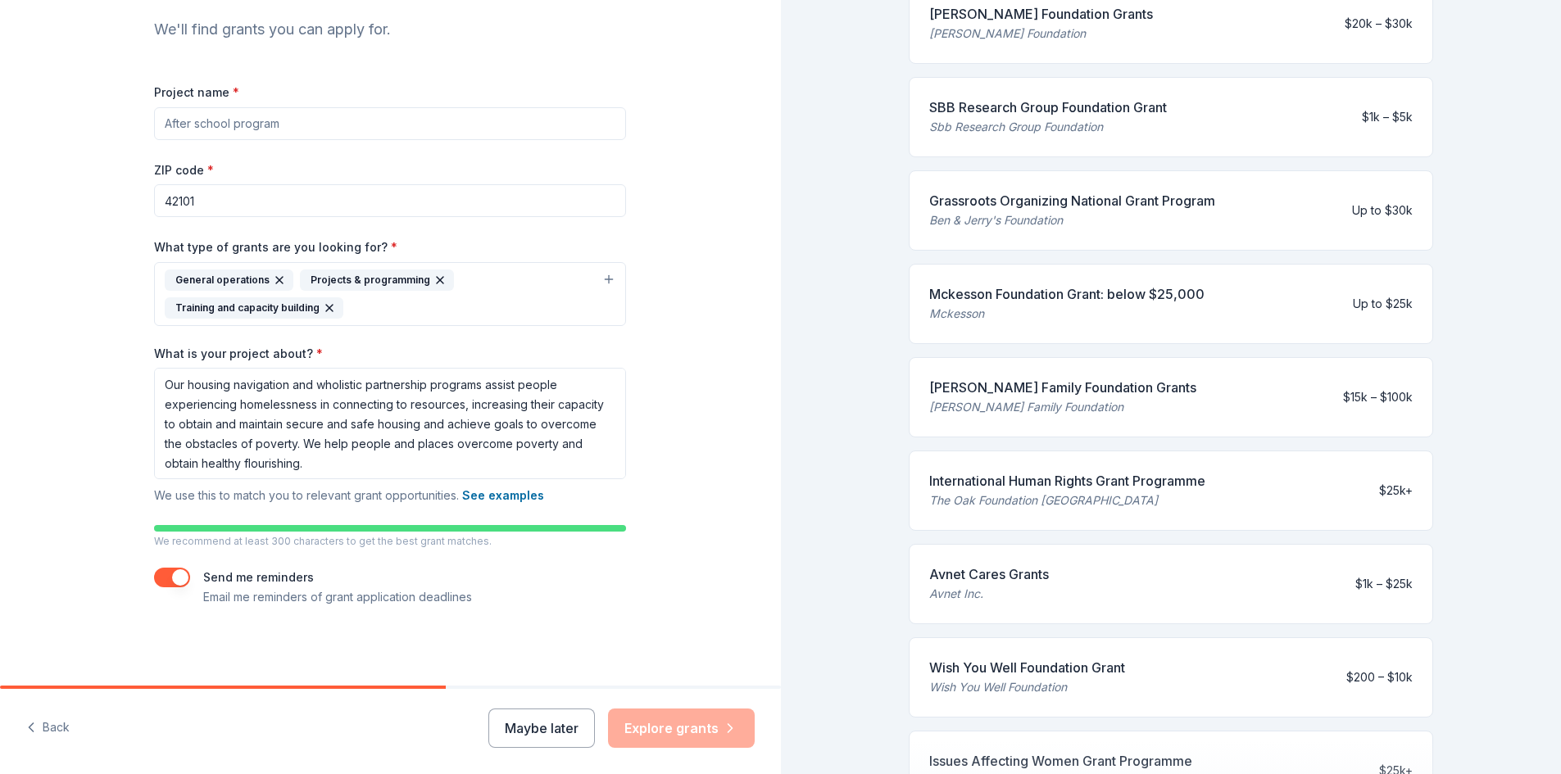
scroll to position [239, 0]
type input "42101"
click at [250, 118] on input "Project name *" at bounding box center [390, 123] width 472 height 33
type input "Housing Navigation & Wholistic Partnership"
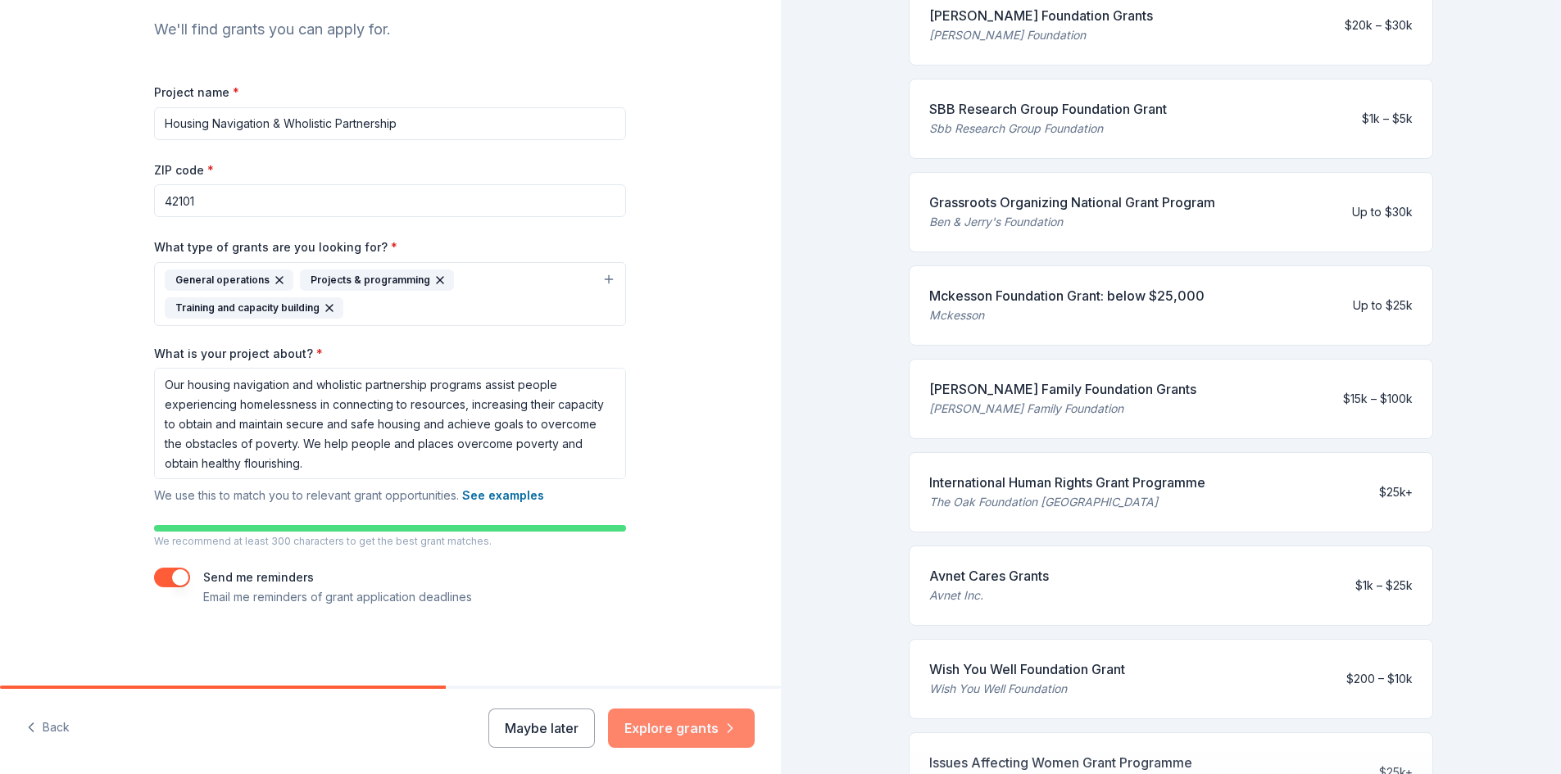
click at [701, 730] on button "Explore grants" at bounding box center [681, 728] width 147 height 39
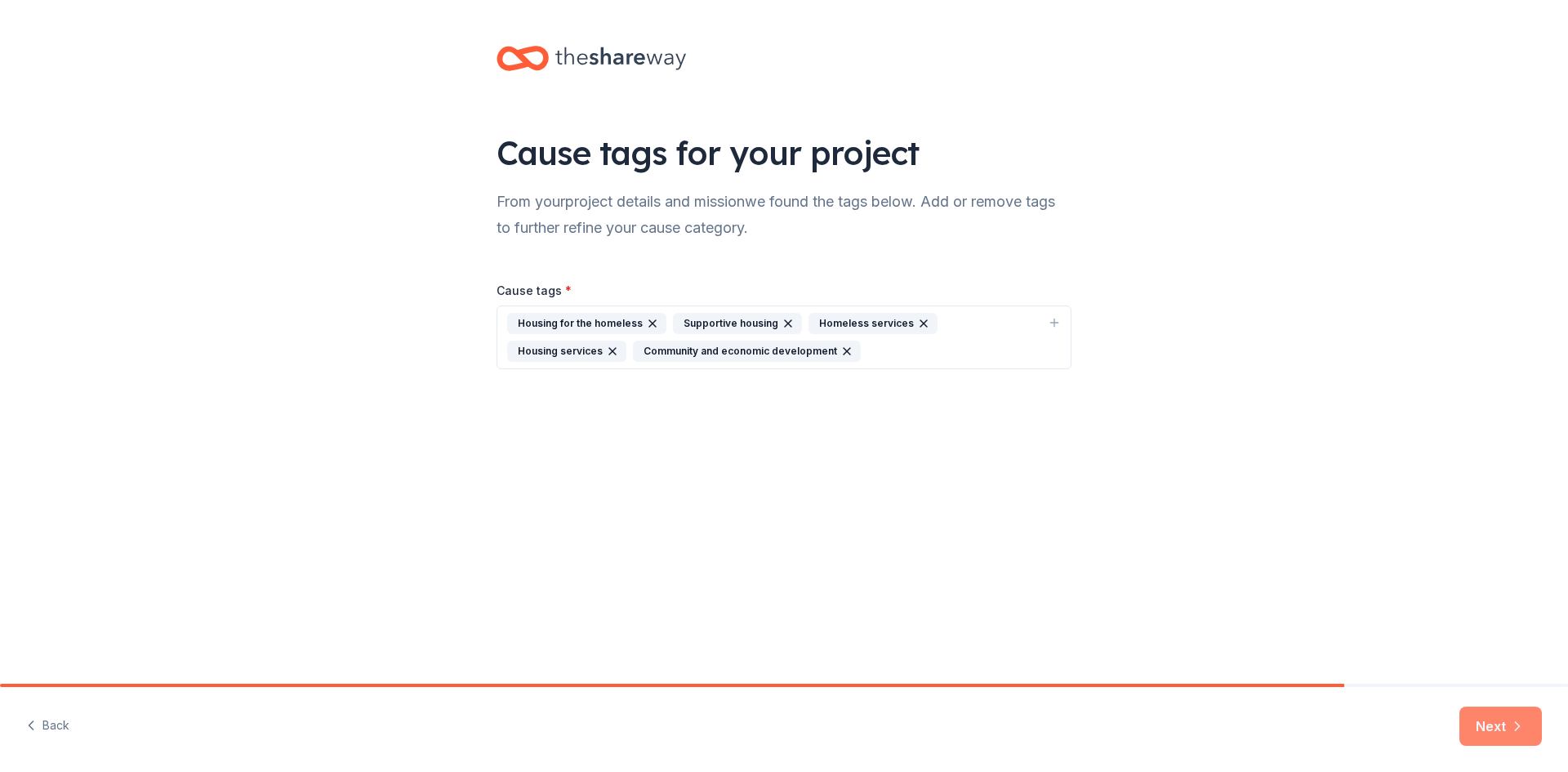
click at [1484, 731] on button "Next" at bounding box center [1500, 726] width 83 height 39
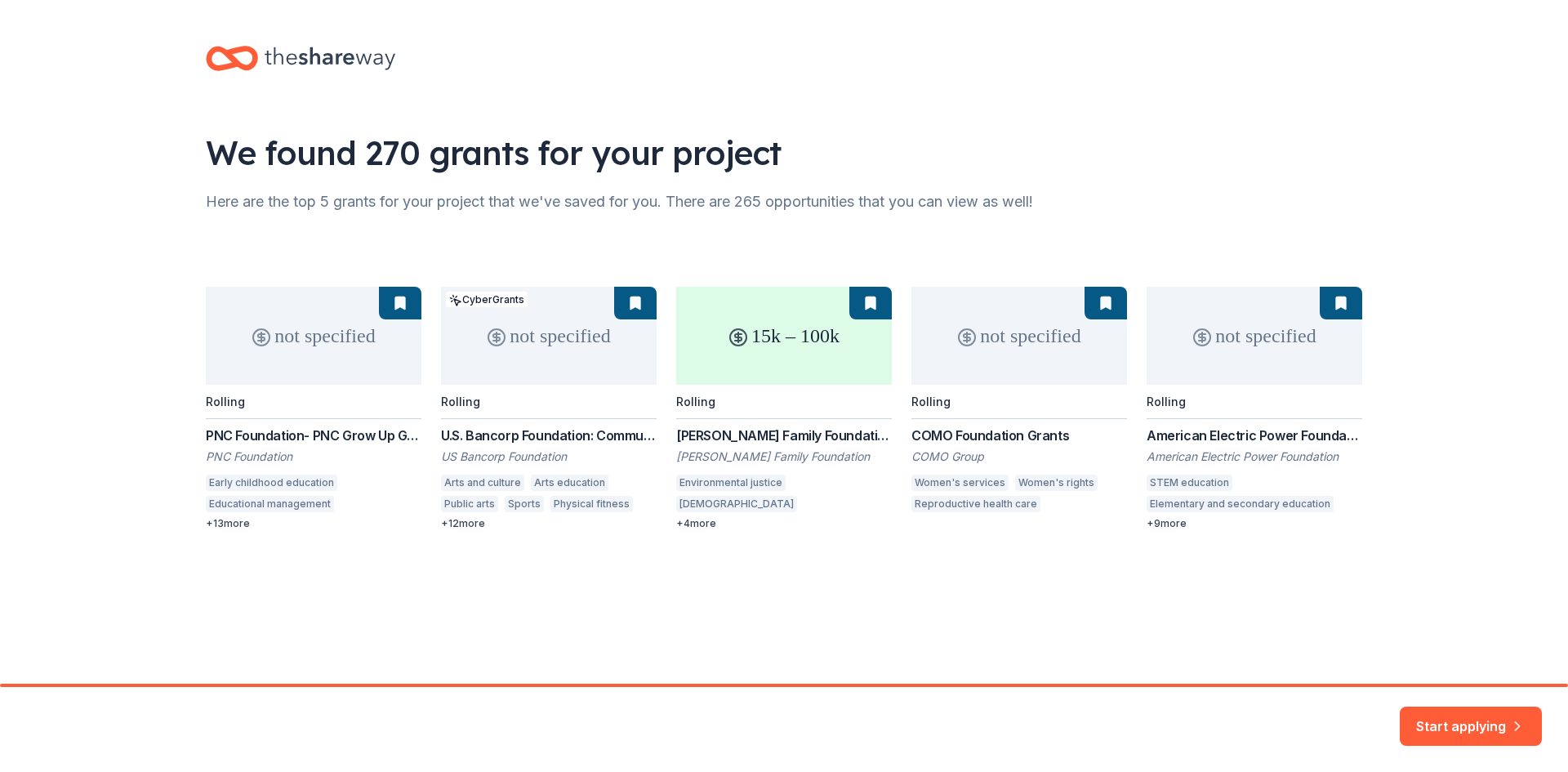
click at [682, 525] on div "not specified Rolling PNC Foundation- PNC Grow Up Great PNC Foundation Early ch…" at bounding box center [784, 409] width 1156 height 243
click at [1493, 722] on button "Start applying" at bounding box center [1471, 718] width 143 height 39
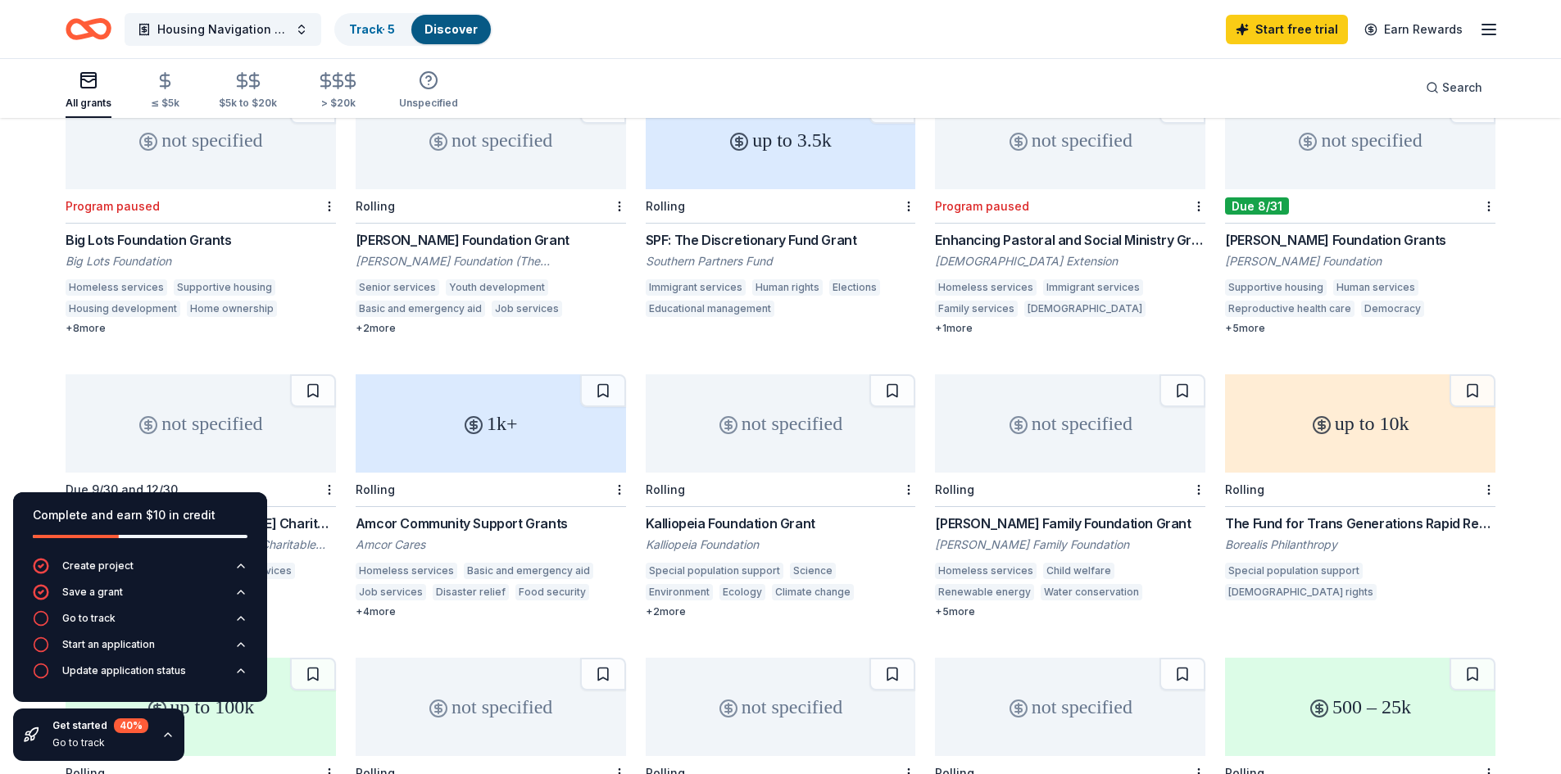
scroll to position [500, 0]
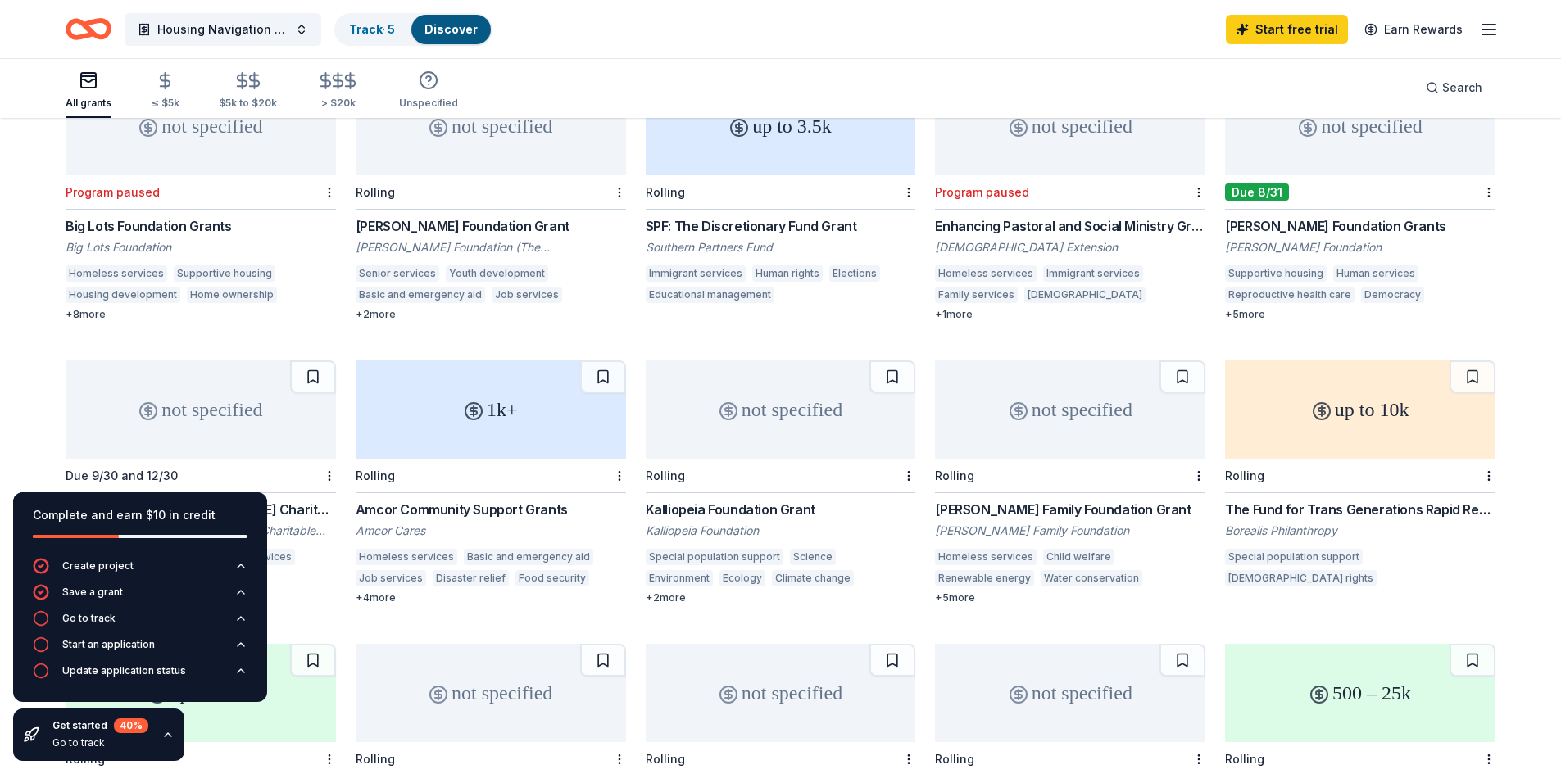
click at [449, 28] on link "Discover" at bounding box center [450, 29] width 53 height 14
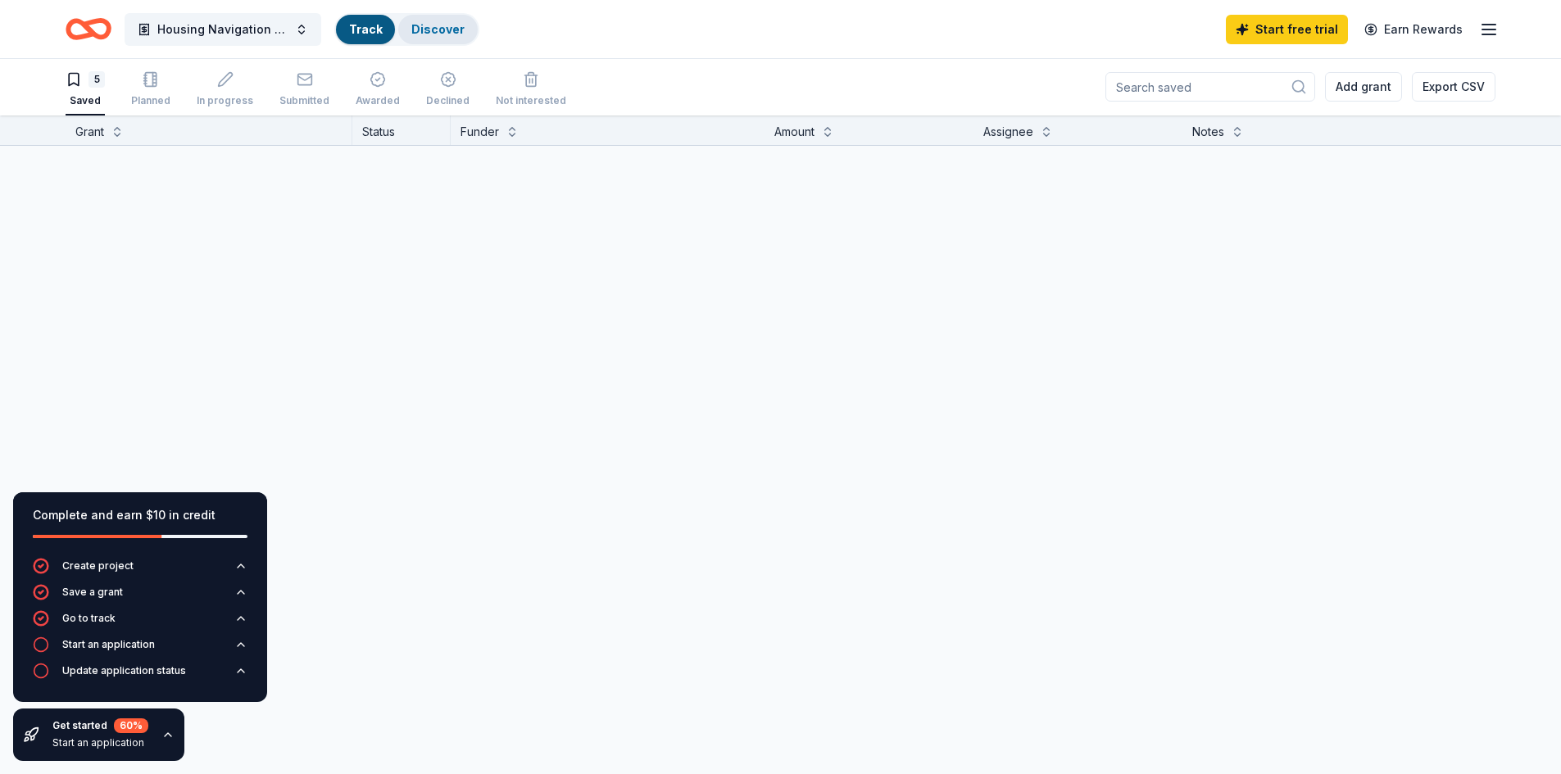
scroll to position [1, 0]
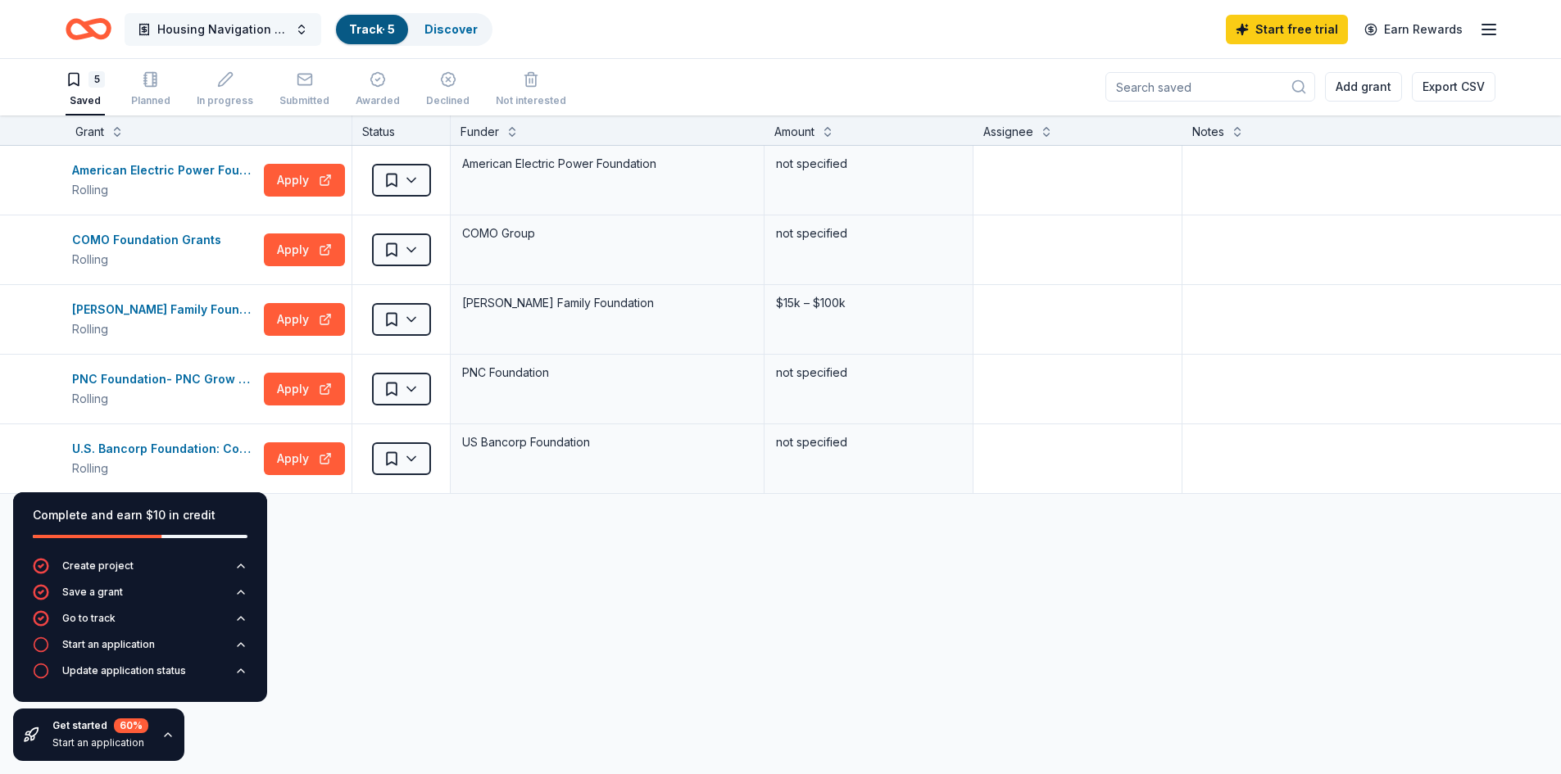
click at [302, 30] on button "Housing Navigation & Wholistic Partnership" at bounding box center [223, 29] width 197 height 33
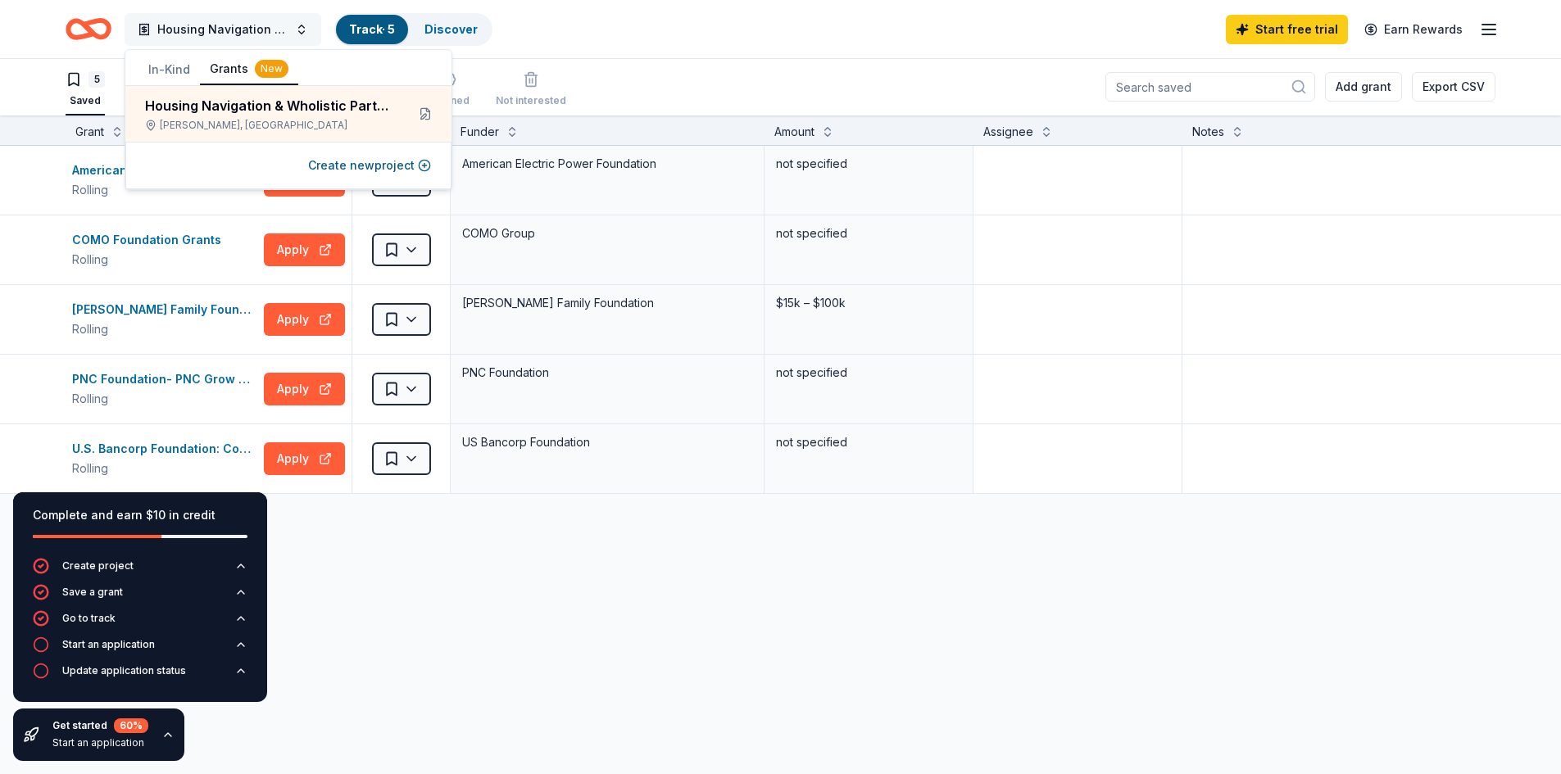
click at [302, 30] on button "Housing Navigation & Wholistic Partnership" at bounding box center [223, 29] width 197 height 33
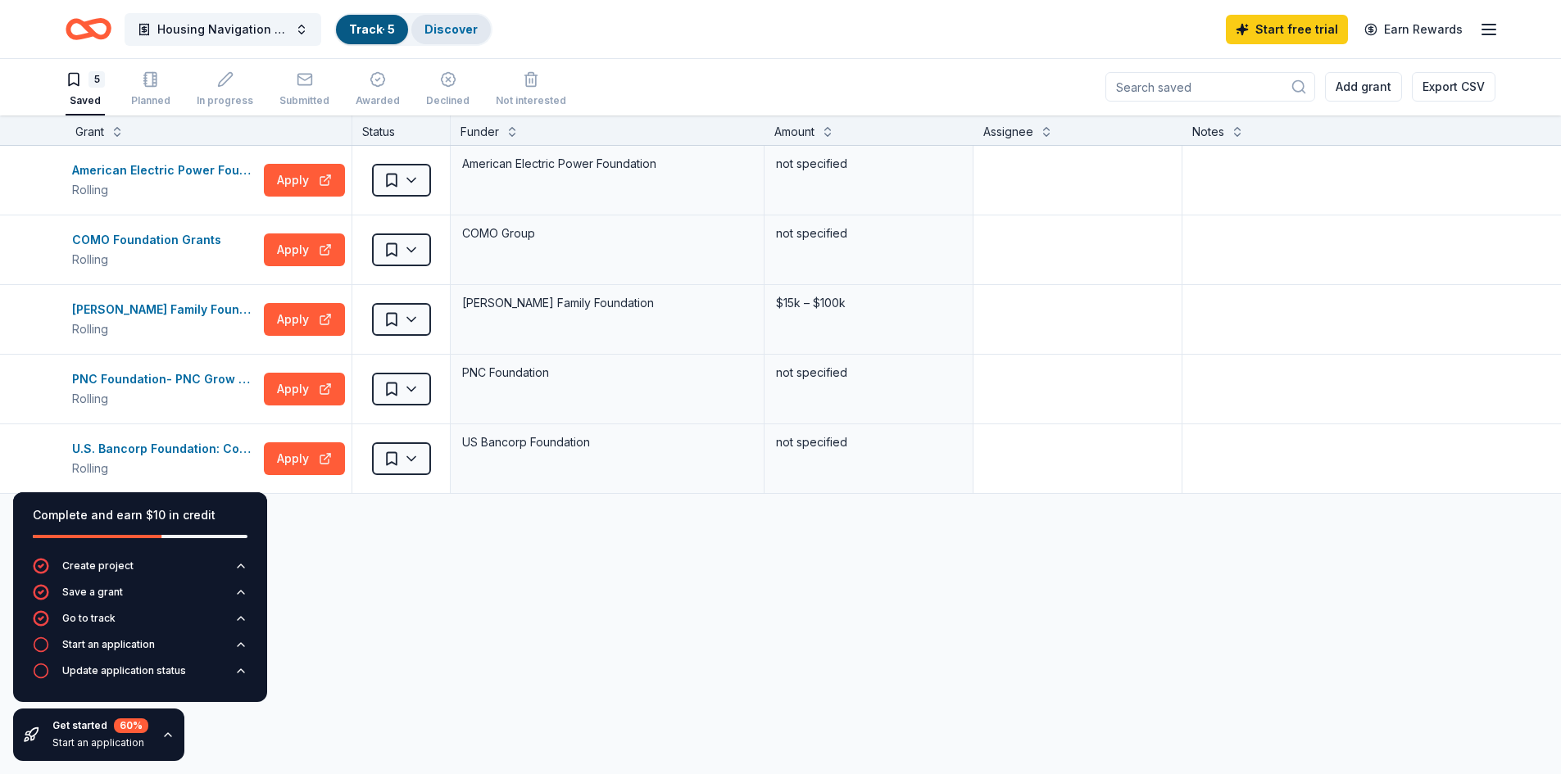
click at [440, 30] on link "Discover" at bounding box center [450, 29] width 53 height 14
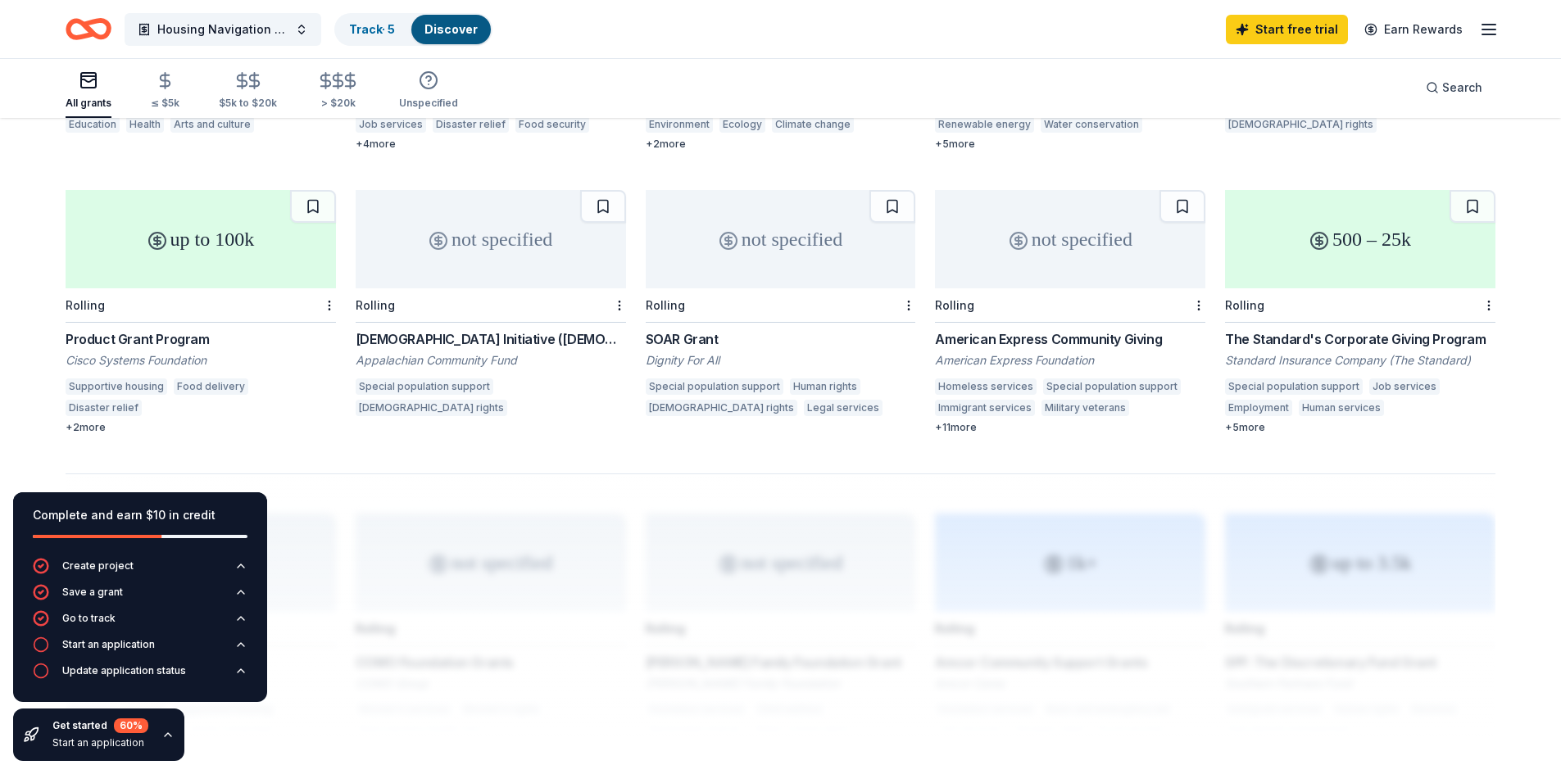
scroll to position [949, 0]
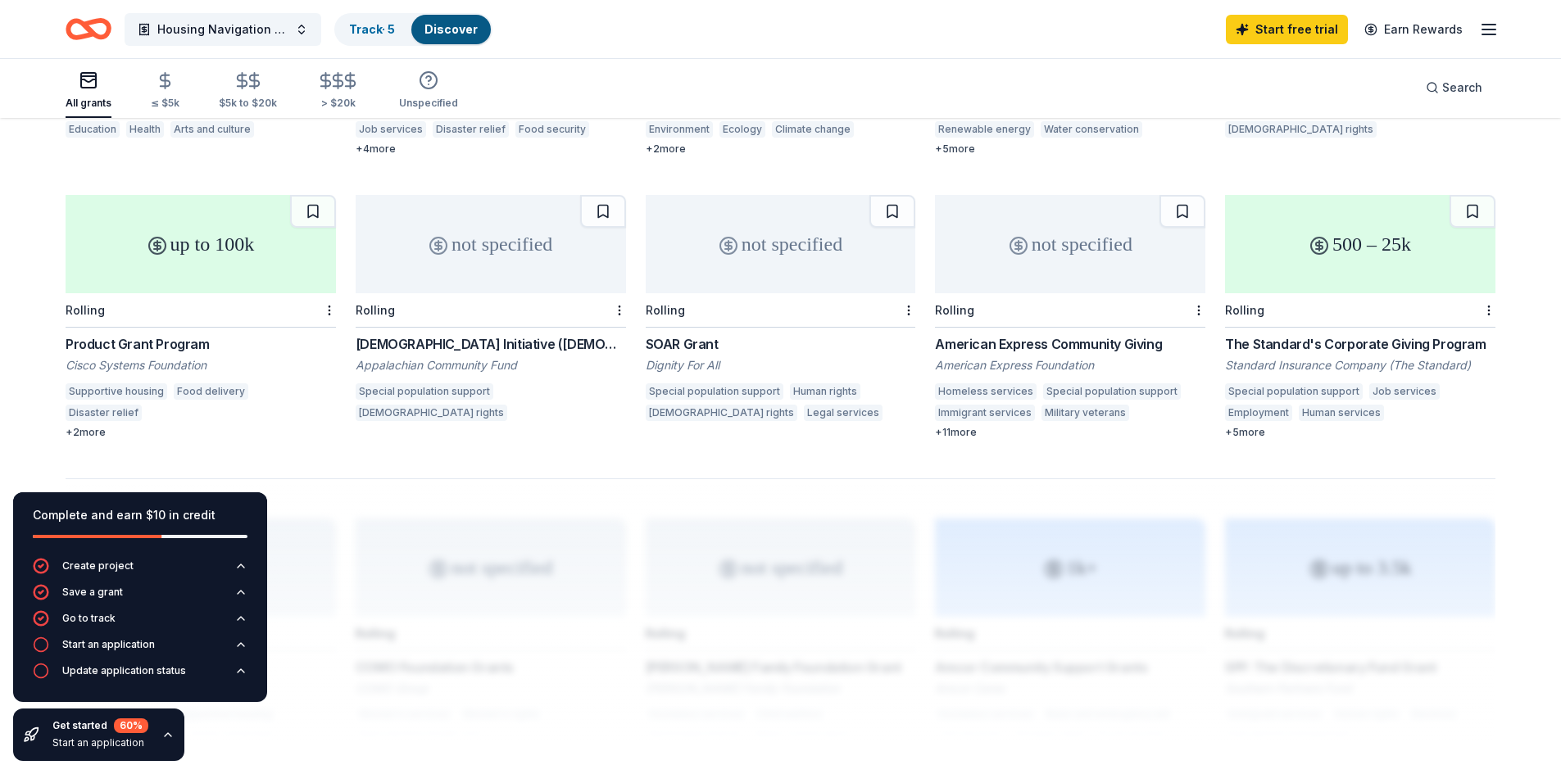
click at [98, 426] on div "+ 2 more" at bounding box center [201, 432] width 270 height 13
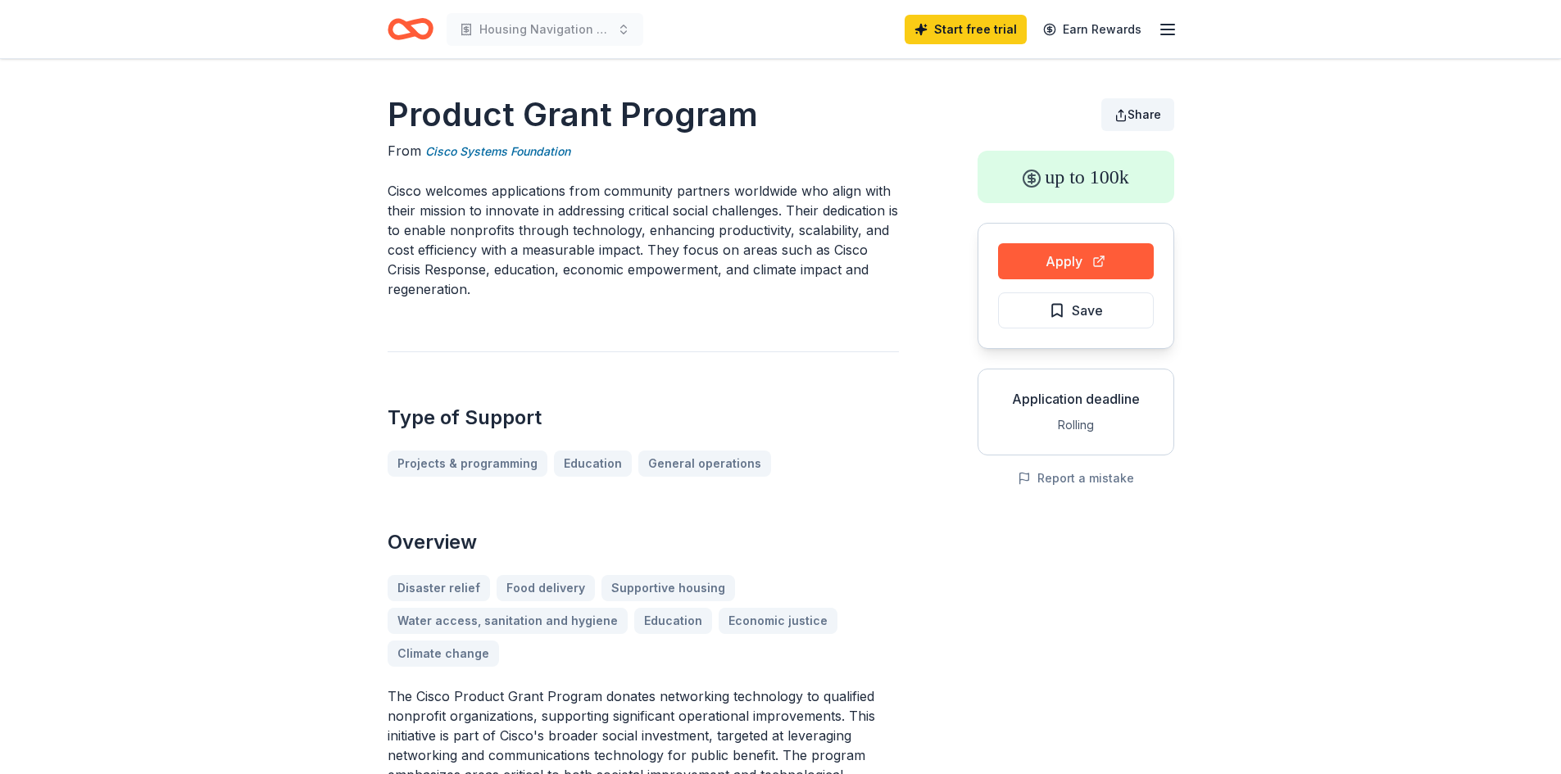
click at [1142, 116] on span "Share" at bounding box center [1145, 114] width 34 height 14
